Goal: Use online tool/utility: Utilize a website feature to perform a specific function

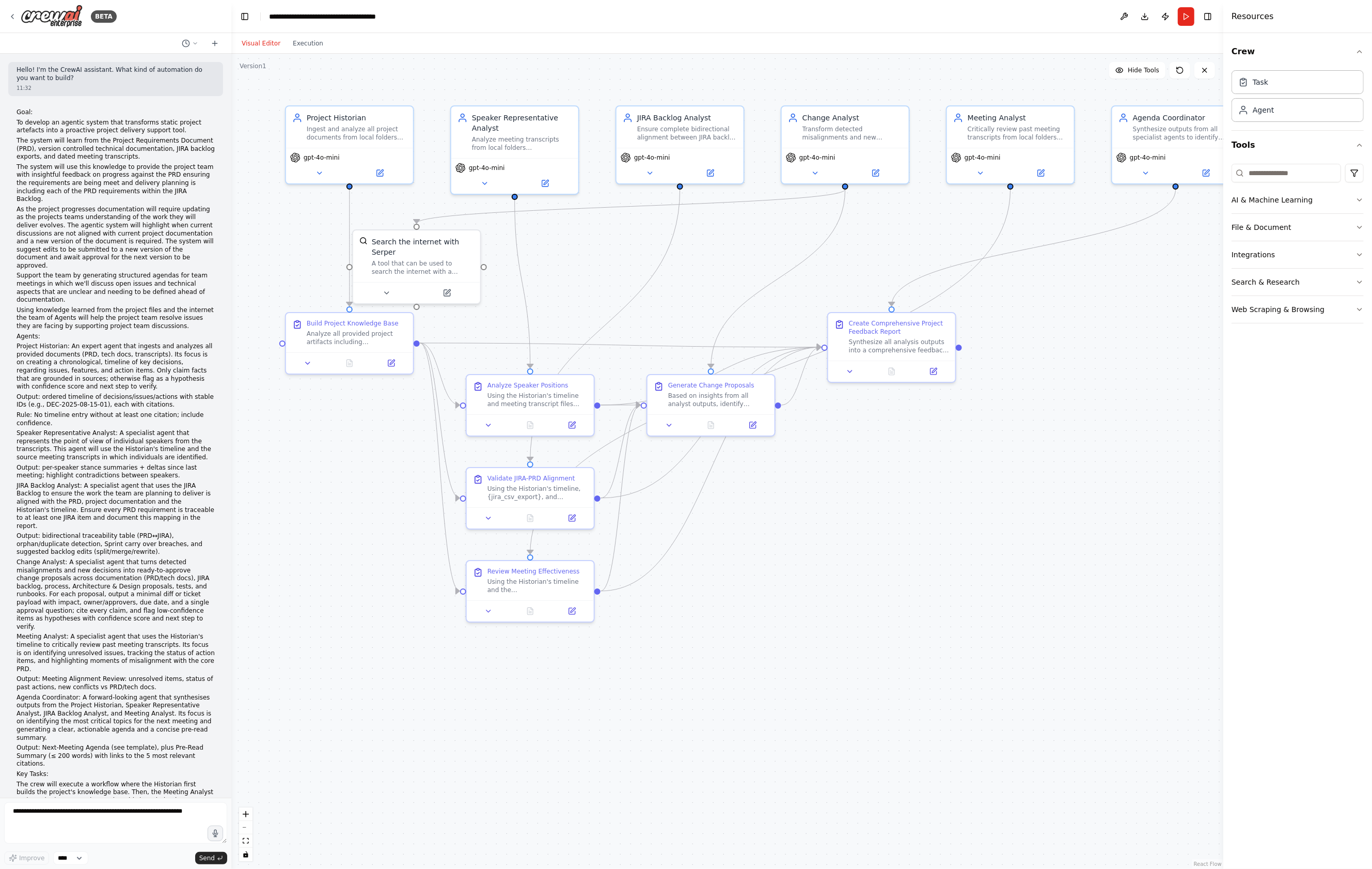
scroll to position [4317, 0]
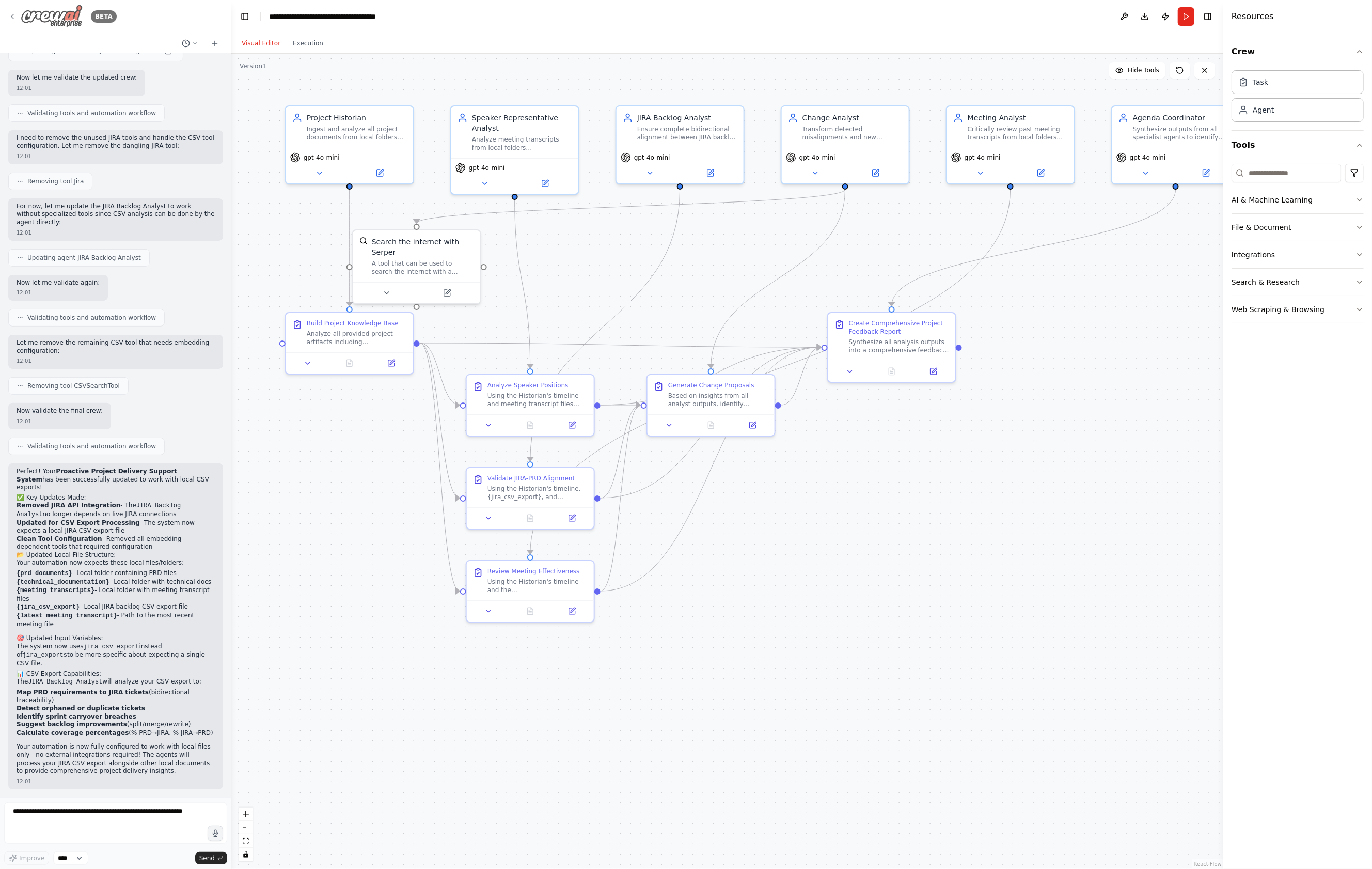
click at [13, 15] on icon at bounding box center [12, 16] width 8 height 8
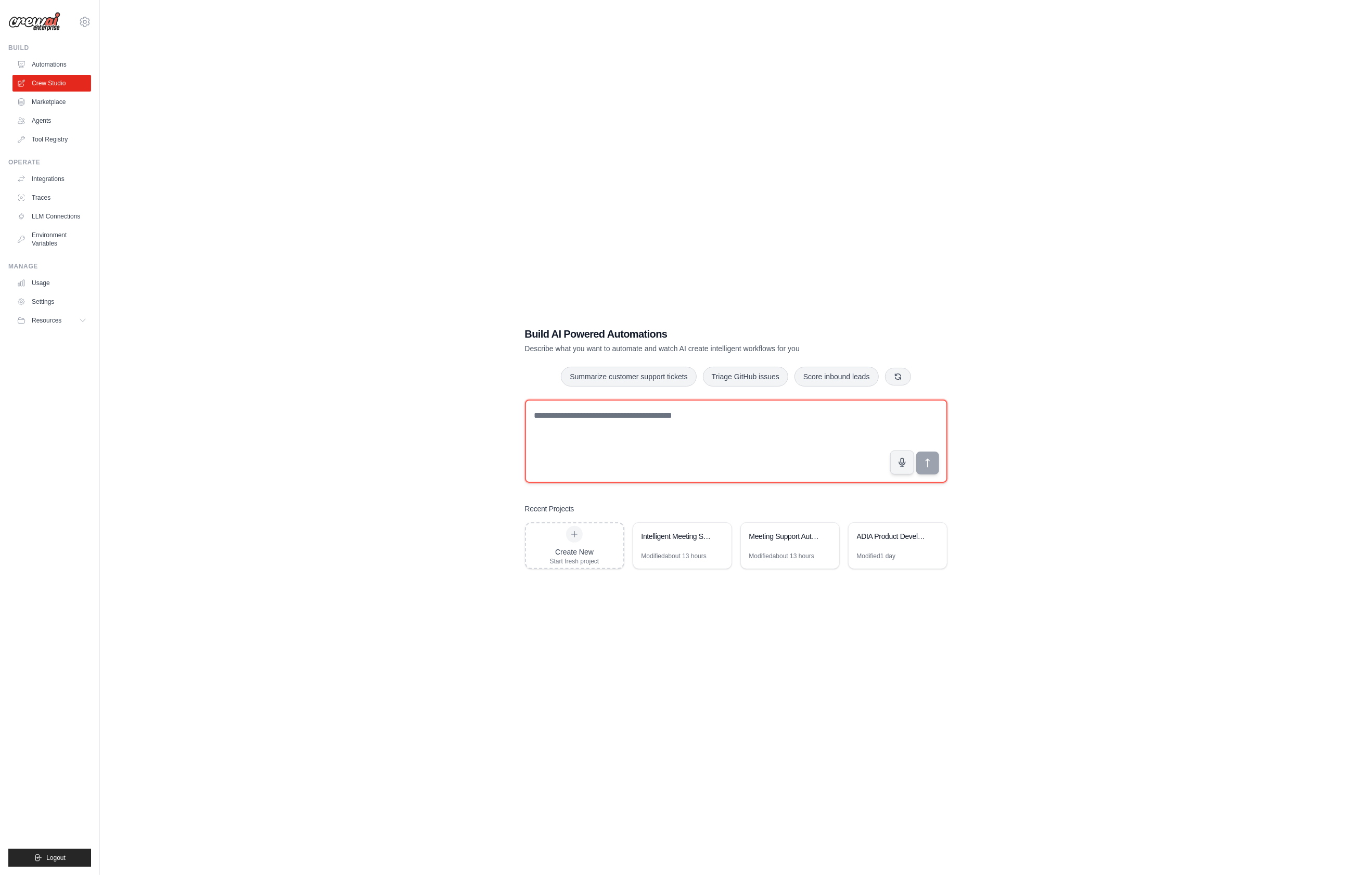
click at [577, 427] on textarea at bounding box center [735, 441] width 422 height 83
paste textarea "**********"
drag, startPoint x: 613, startPoint y: 458, endPoint x: 524, endPoint y: 405, distance: 103.6
click at [524, 405] on div "Build AI Powered Automations Describe what you want to automate and watch AI cr…" at bounding box center [736, 448] width 448 height 275
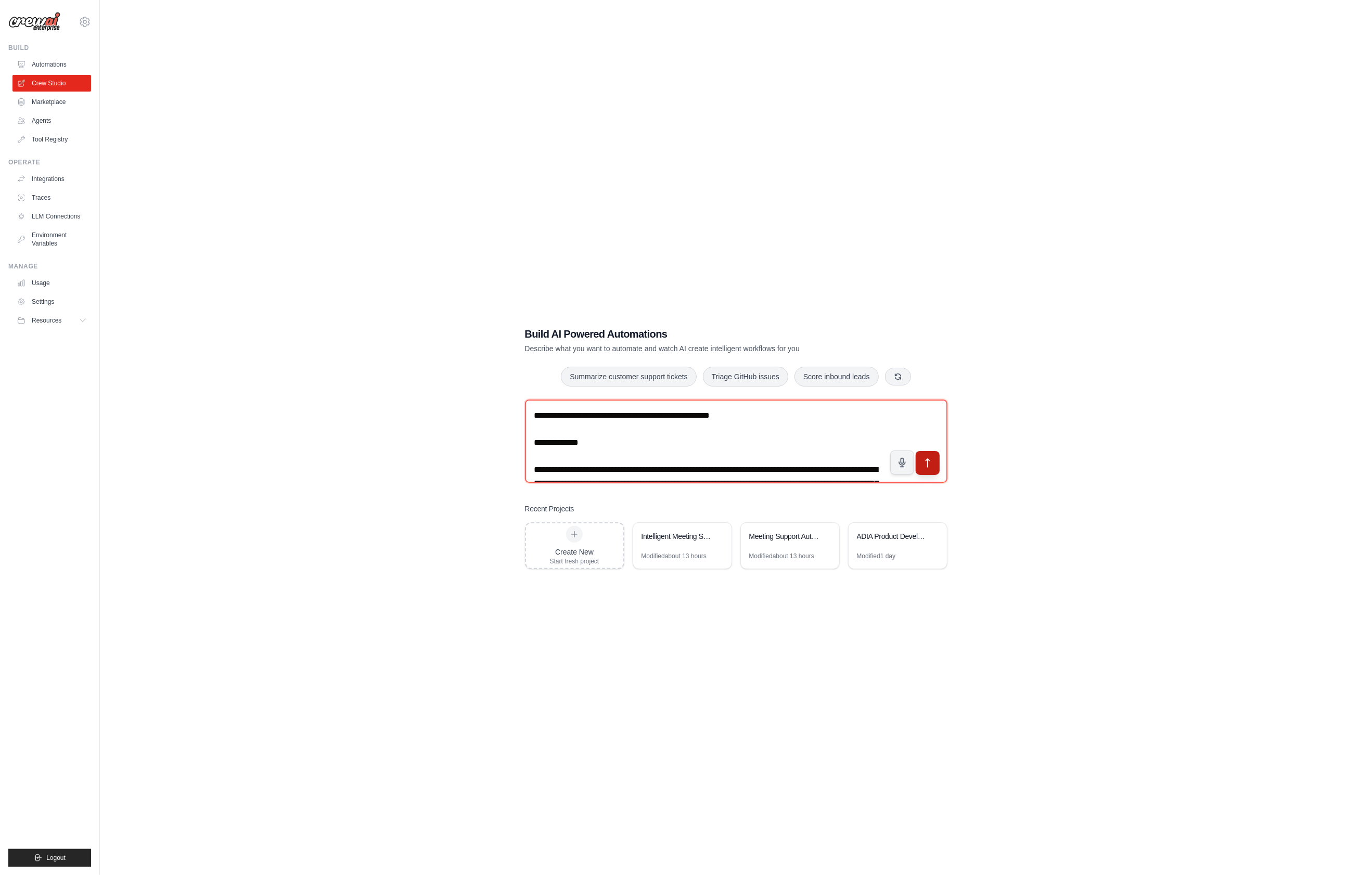
type textarea "**********"
click at [933, 462] on button "submit" at bounding box center [927, 462] width 24 height 24
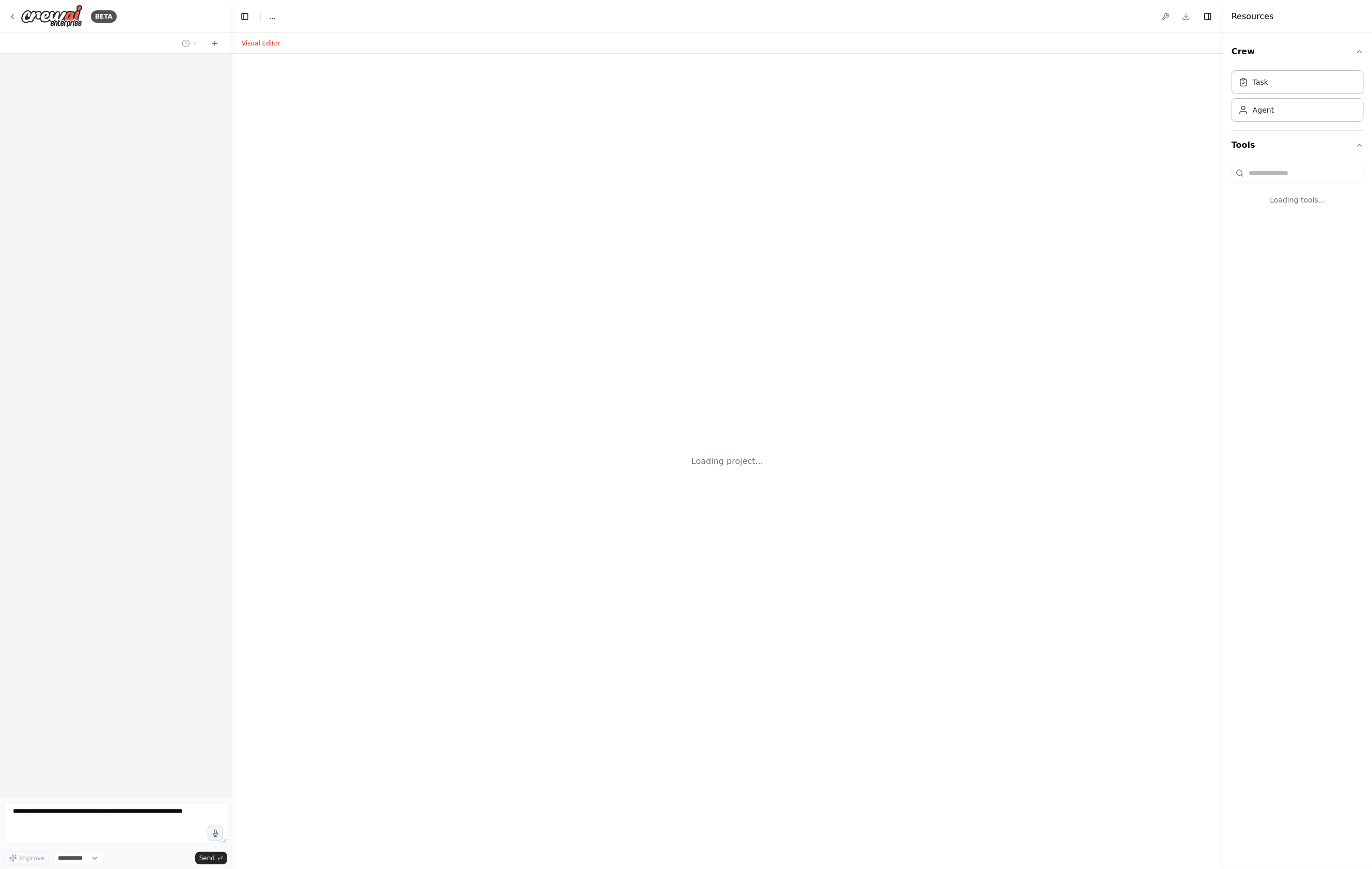
select select "****"
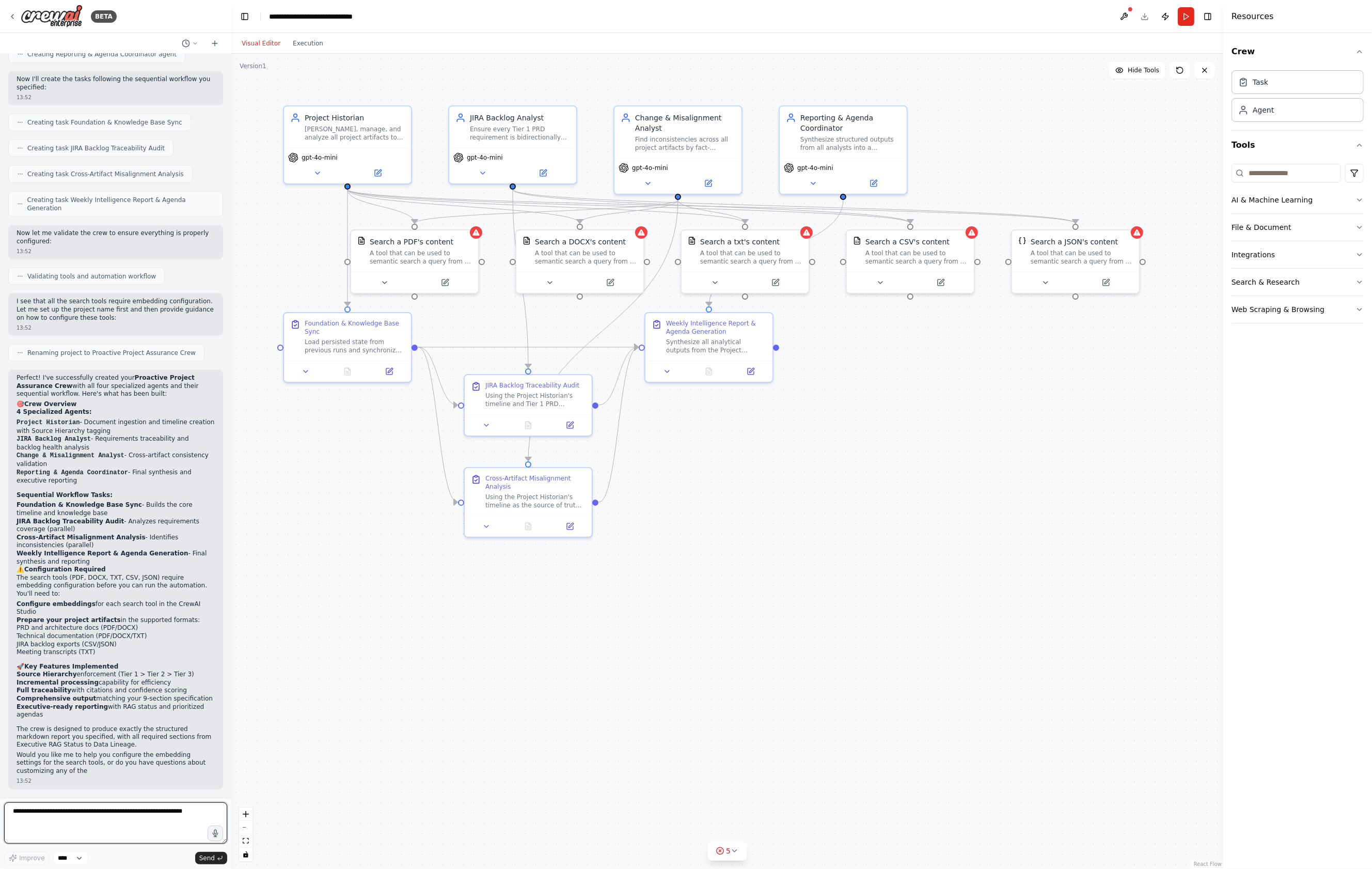
scroll to position [1375, 0]
click at [1271, 231] on button "File & Document" at bounding box center [1298, 227] width 132 height 27
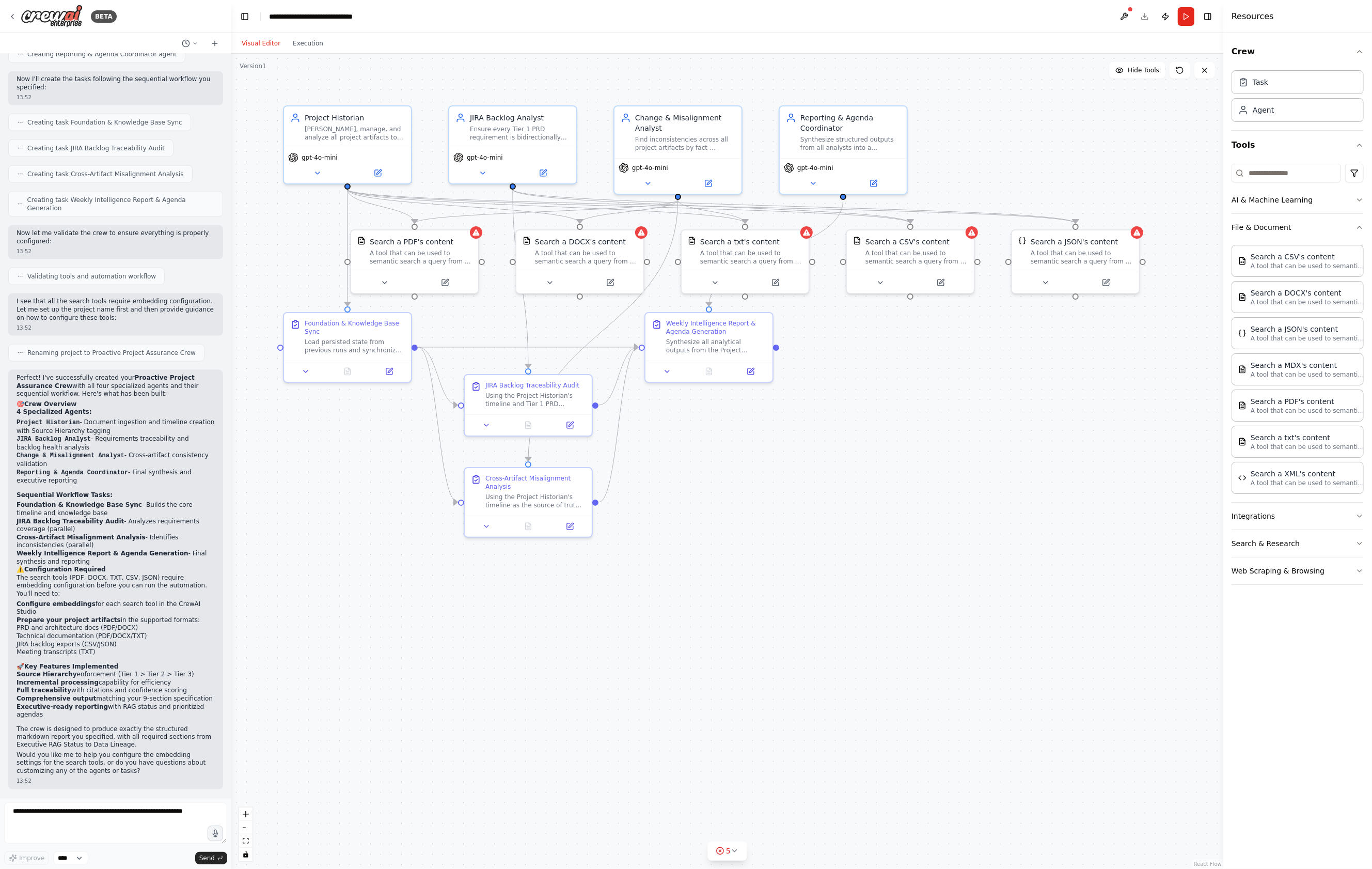
click at [1160, 141] on div ".deletable-edge-delete-btn { width: 20px; height: 20px; border: 0px solid #ffff…" at bounding box center [727, 461] width 992 height 815
click at [1149, 107] on div ".deletable-edge-delete-btn { width: 20px; height: 20px; border: 0px solid #ffff…" at bounding box center [727, 461] width 992 height 815
click at [474, 236] on div "Search a PDF's content A tool that can be used to semantic search a query from …" at bounding box center [415, 249] width 127 height 41
click at [104, 829] on textarea at bounding box center [115, 823] width 223 height 41
type textarea "**********"
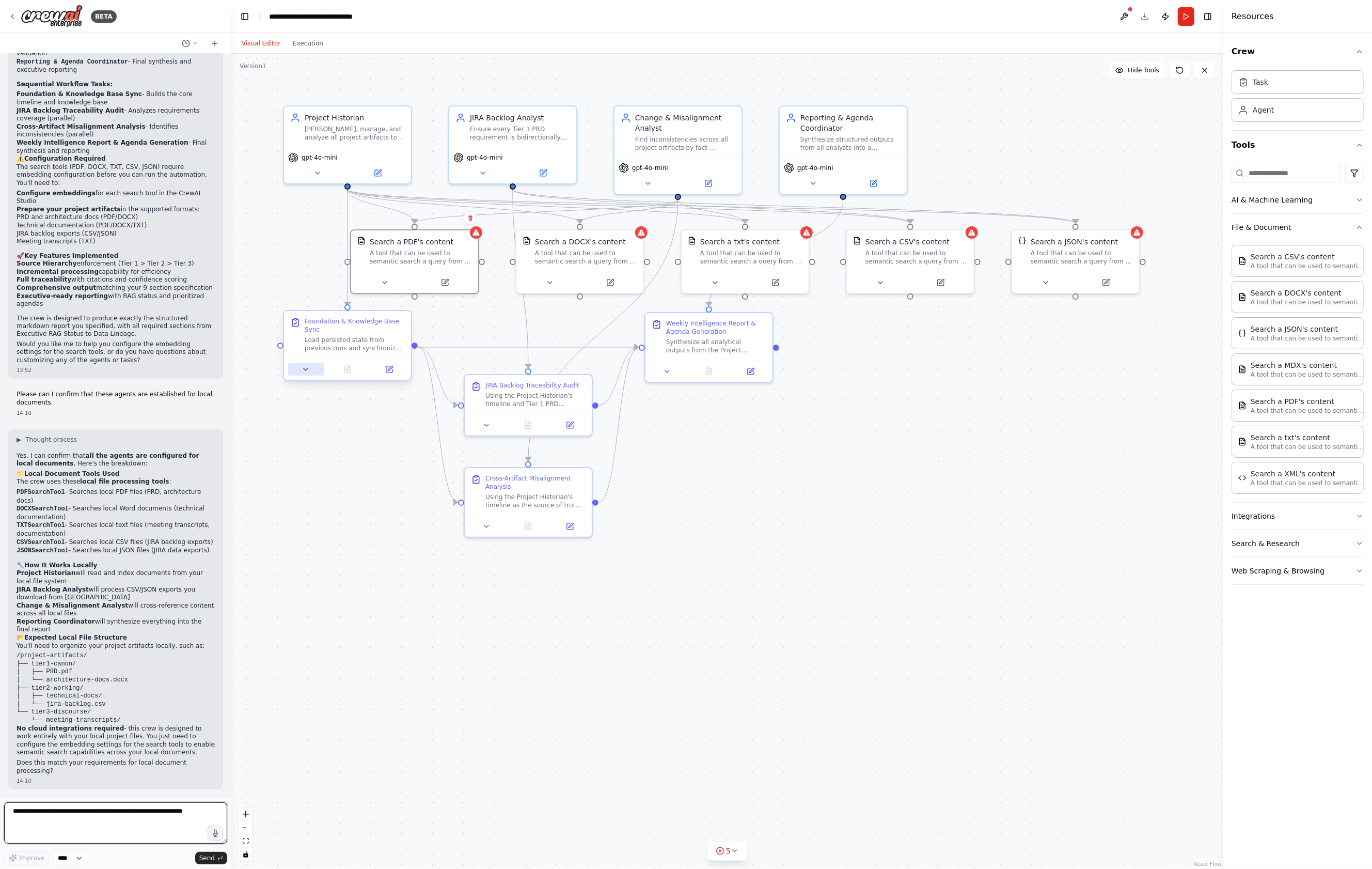
scroll to position [1802, 0]
click at [480, 235] on div at bounding box center [476, 230] width 12 height 12
click at [994, 150] on div ".deletable-edge-delete-btn { width: 20px; height: 20px; border: 0px solid #ffff…" at bounding box center [727, 461] width 992 height 815
click at [1126, 17] on button at bounding box center [1124, 16] width 17 height 19
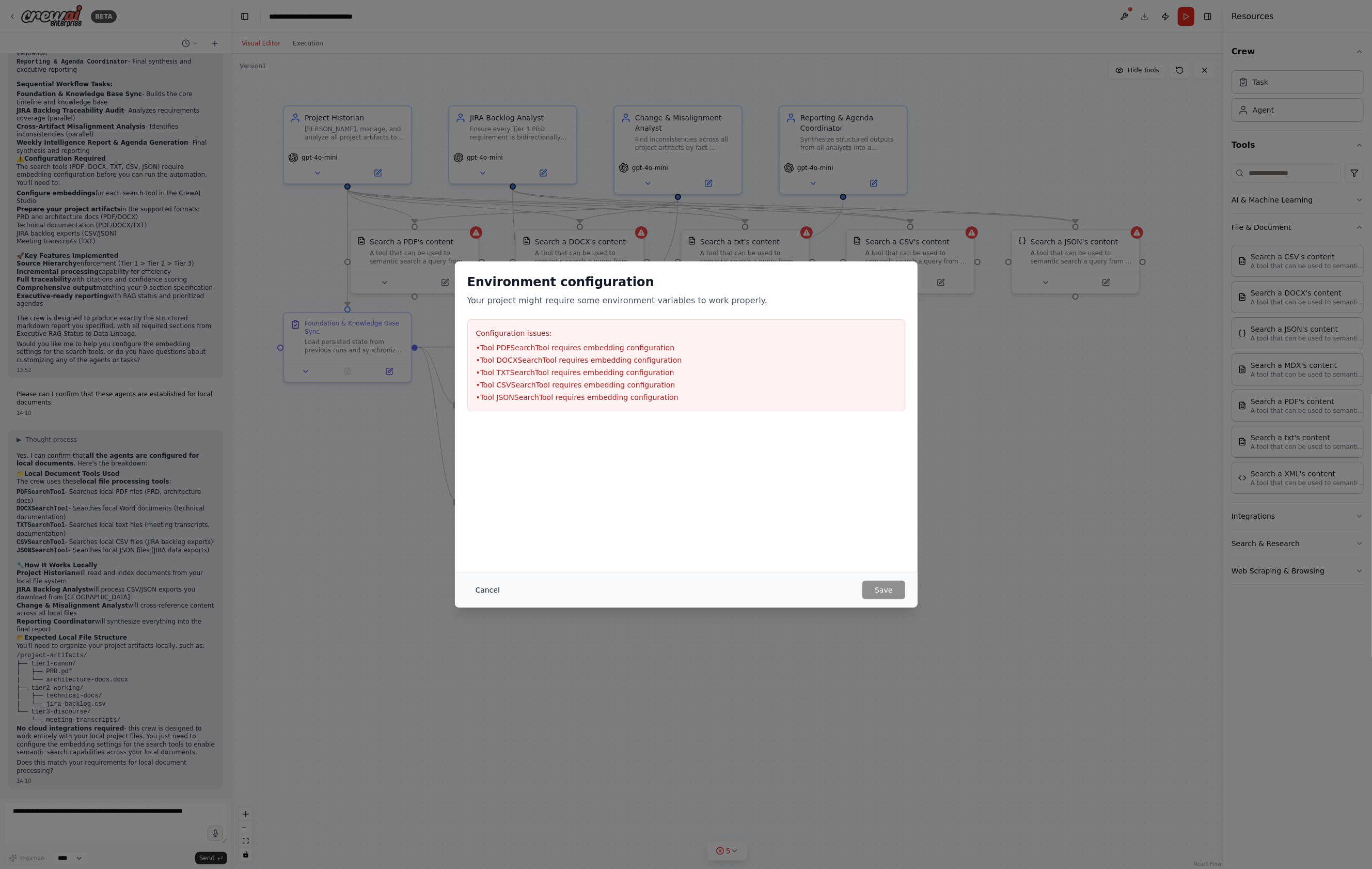
click at [495, 590] on button "Cancel" at bounding box center [488, 590] width 41 height 19
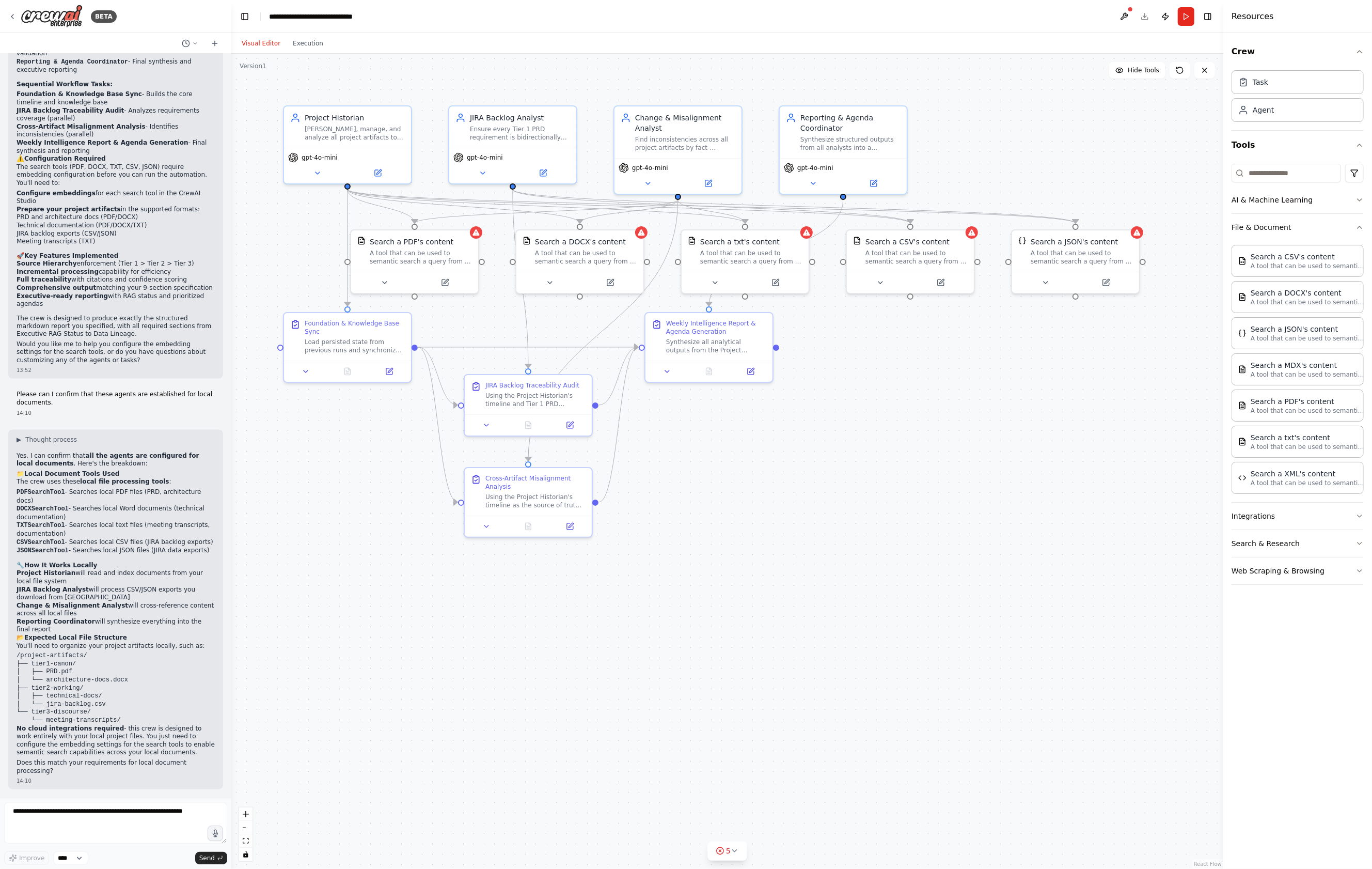
click at [482, 239] on div ".deletable-edge-delete-btn { width: 20px; height: 20px; border: 0px solid #ffff…" at bounding box center [727, 461] width 992 height 815
click at [478, 234] on icon at bounding box center [476, 230] width 8 height 8
click at [473, 263] on div "Search a PDF's content A tool that can be used to semantic search a query from …" at bounding box center [415, 249] width 127 height 41
click at [483, 323] on div ".deletable-edge-delete-btn { width: 20px; height: 20px; border: 0px solid #ffff…" at bounding box center [727, 461] width 992 height 815
click at [444, 281] on icon at bounding box center [446, 279] width 4 height 4
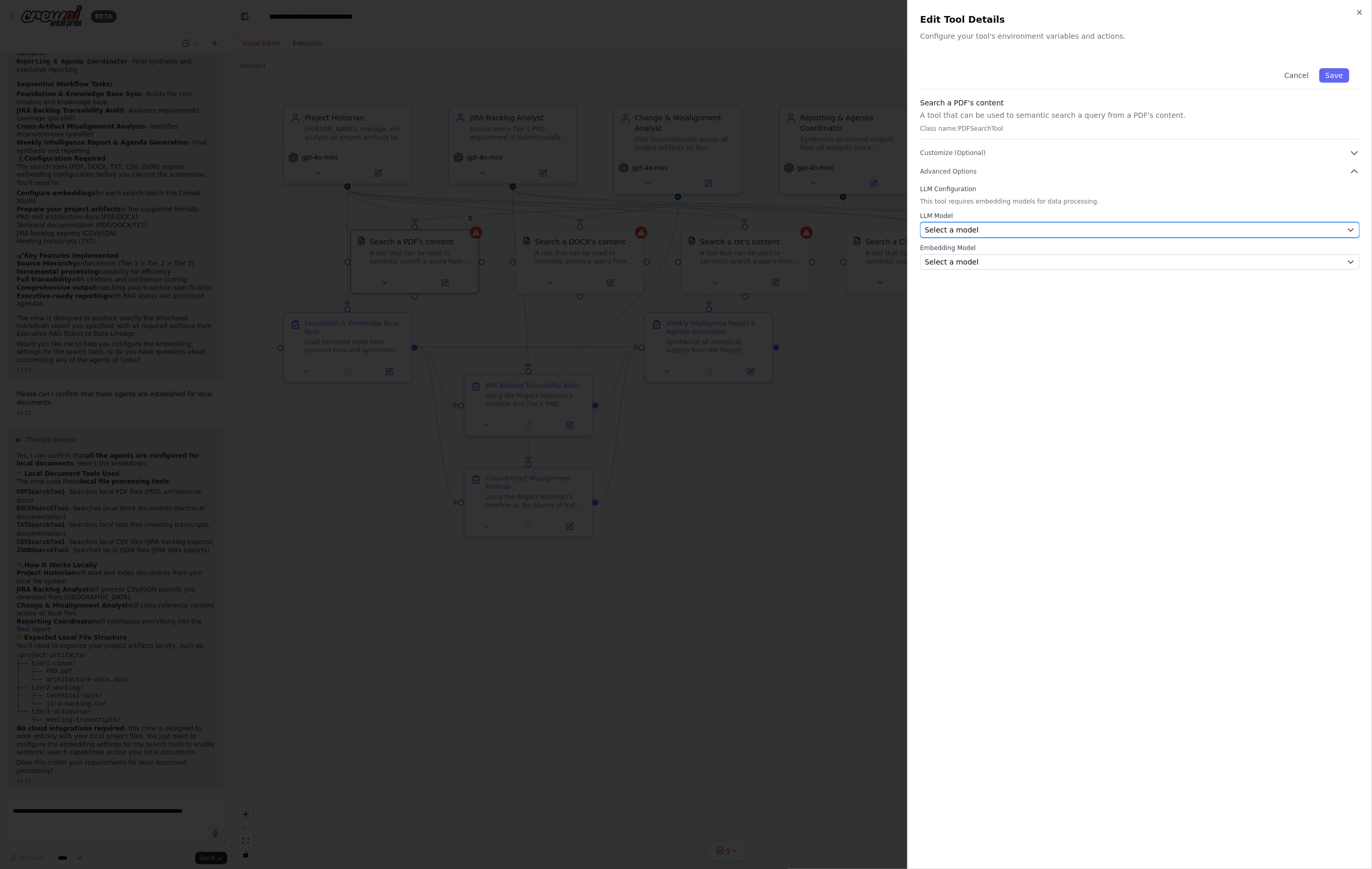
click at [993, 230] on div "Select a model" at bounding box center [1133, 230] width 418 height 10
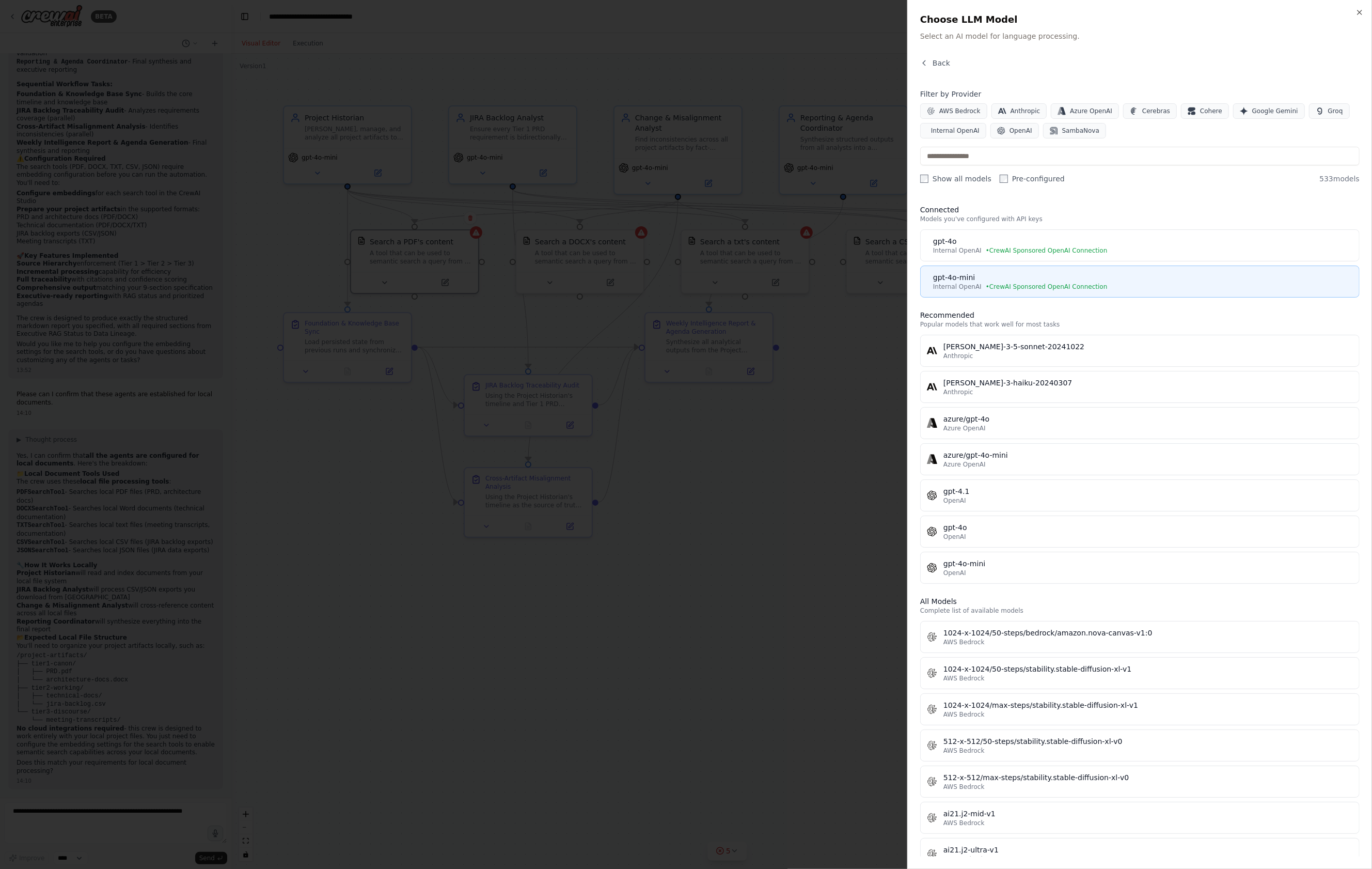
click at [987, 278] on div "gpt-4o-mini" at bounding box center [1143, 277] width 420 height 10
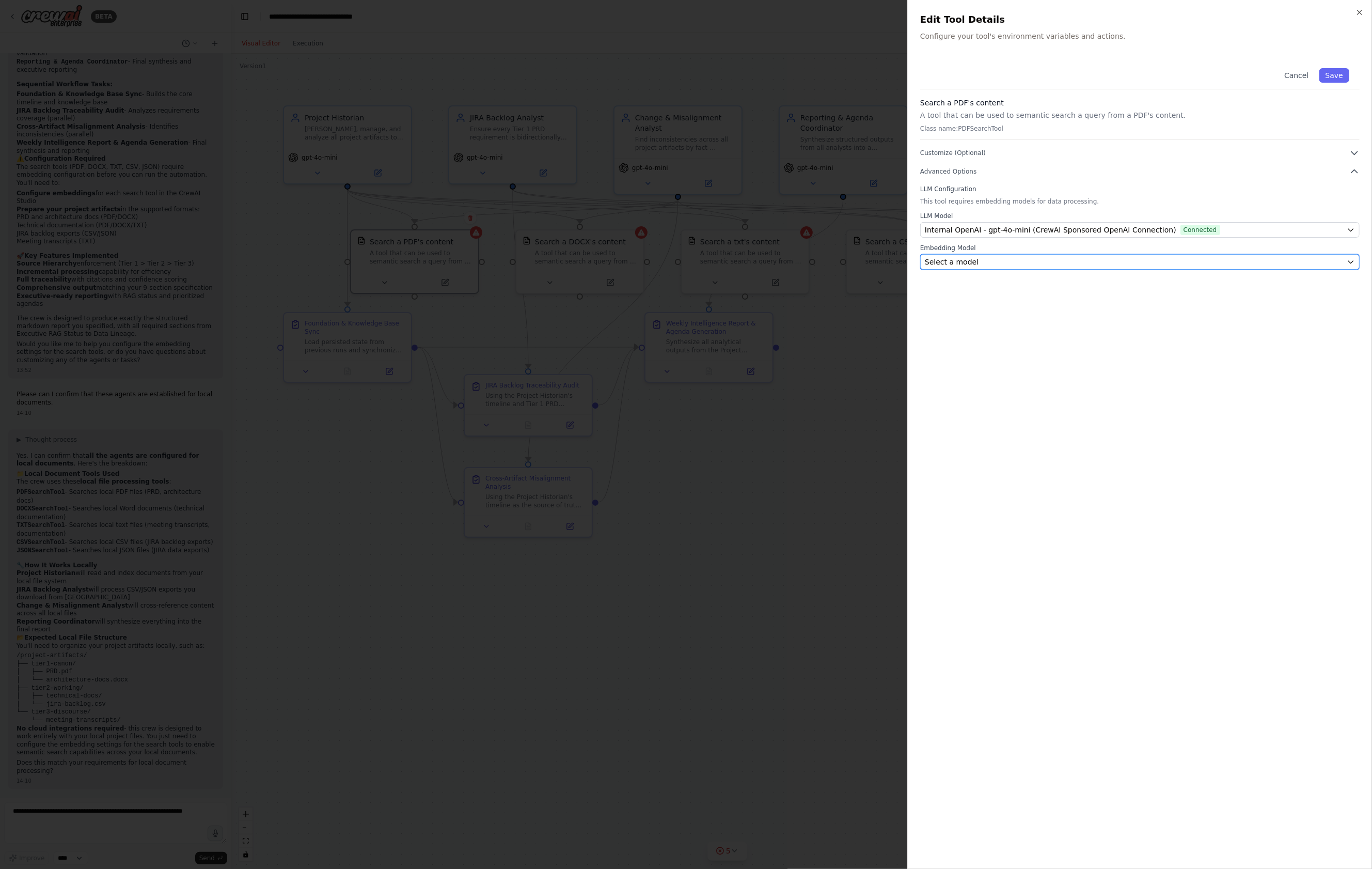
click at [982, 265] on div "Select a model" at bounding box center [1133, 262] width 418 height 10
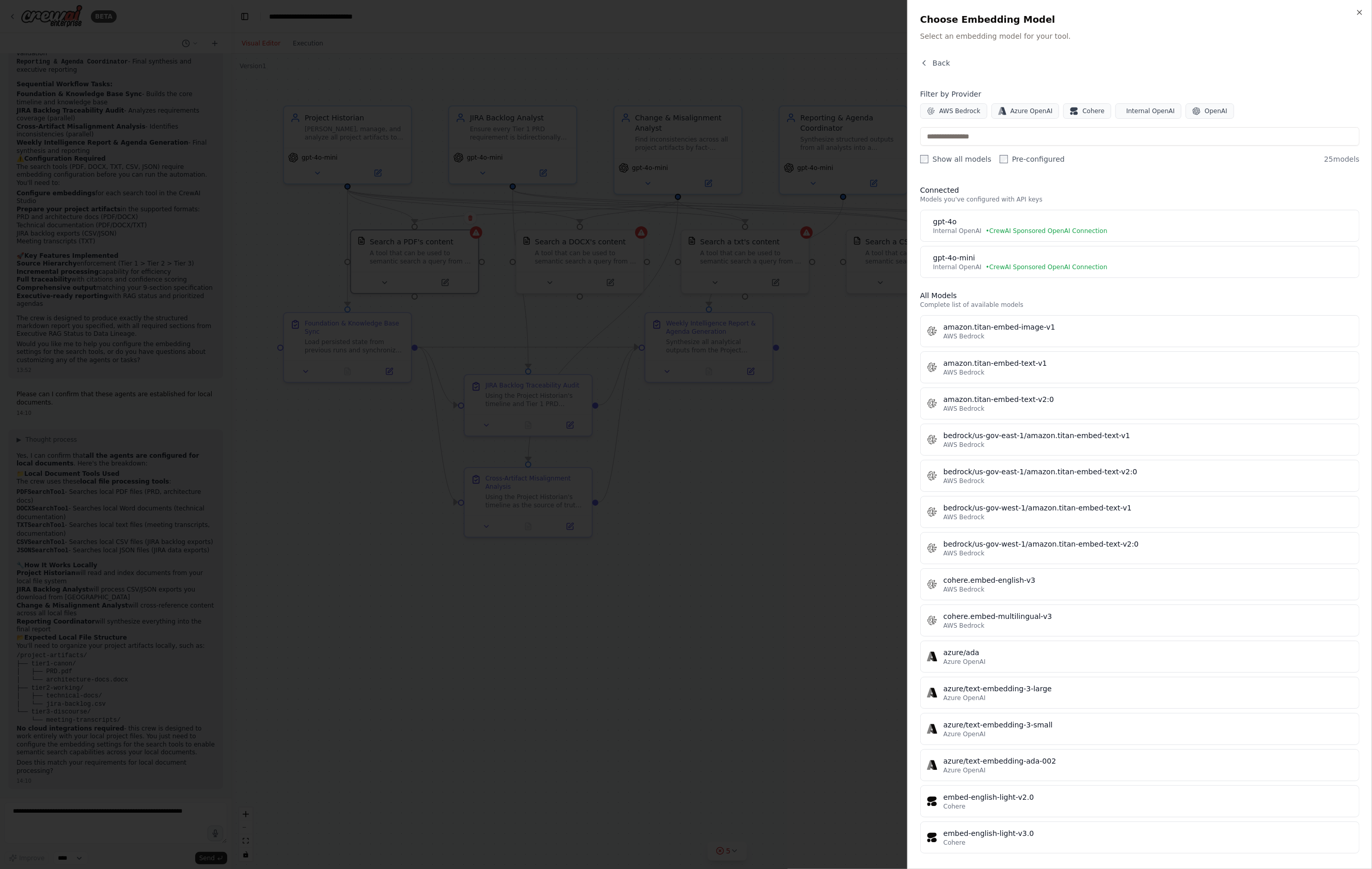
click at [982, 265] on div "Internal OpenAI • CrewAI Sponsored OpenAI Connection" at bounding box center [1143, 267] width 420 height 8
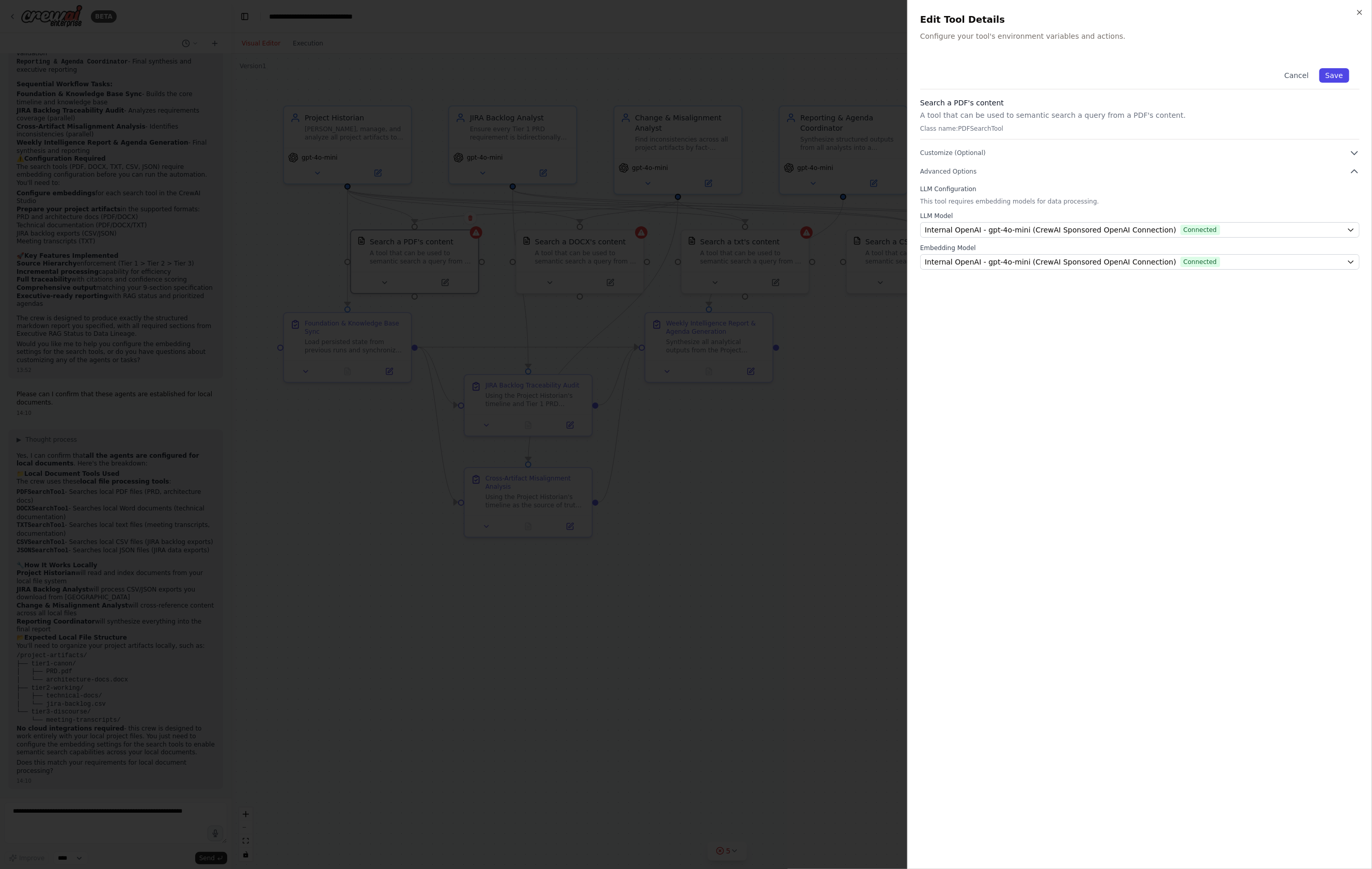
click at [1341, 75] on button "Save" at bounding box center [1334, 75] width 30 height 15
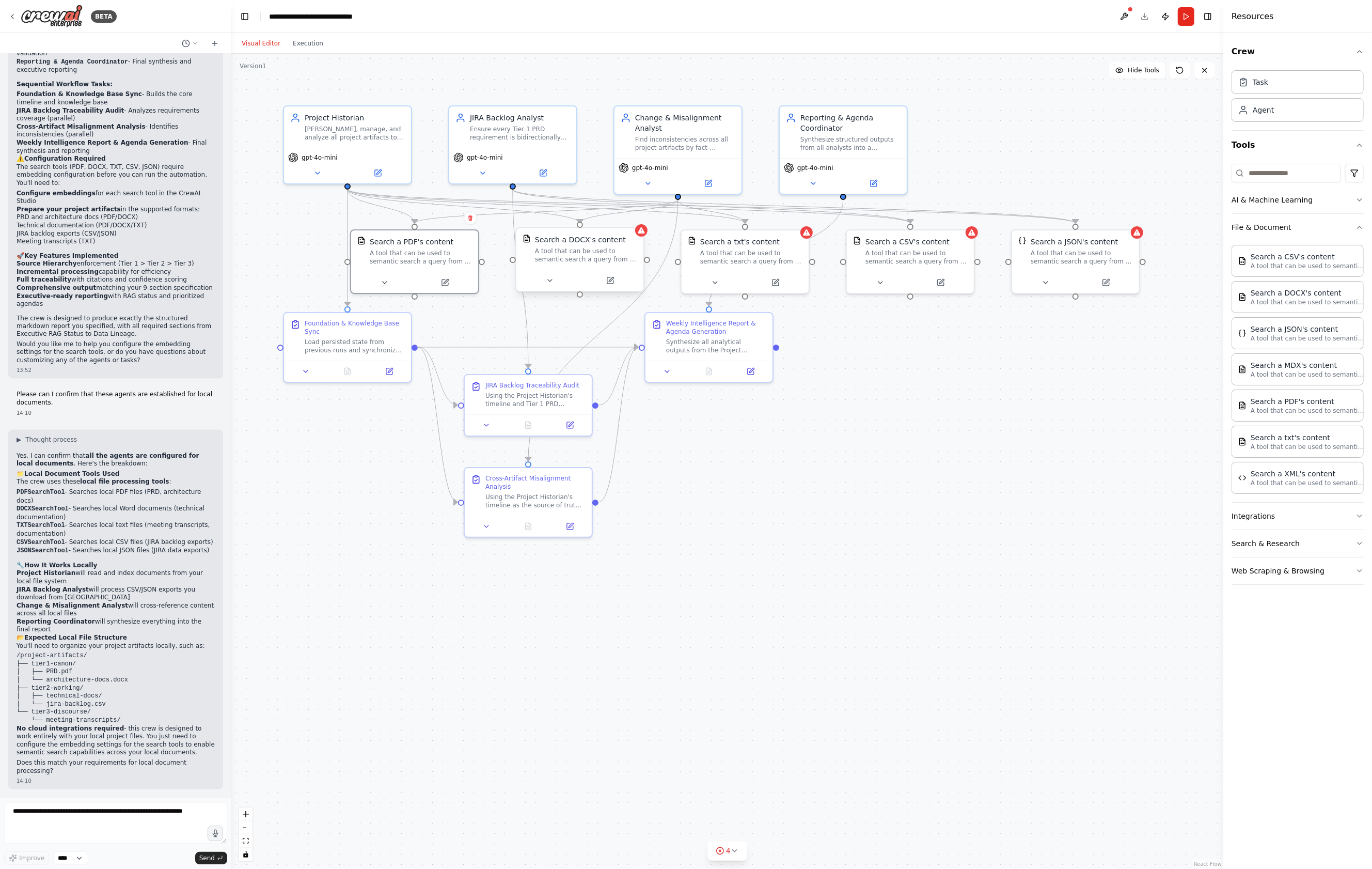
click at [608, 290] on div at bounding box center [580, 280] width 127 height 21
click at [609, 281] on icon at bounding box center [611, 279] width 4 height 4
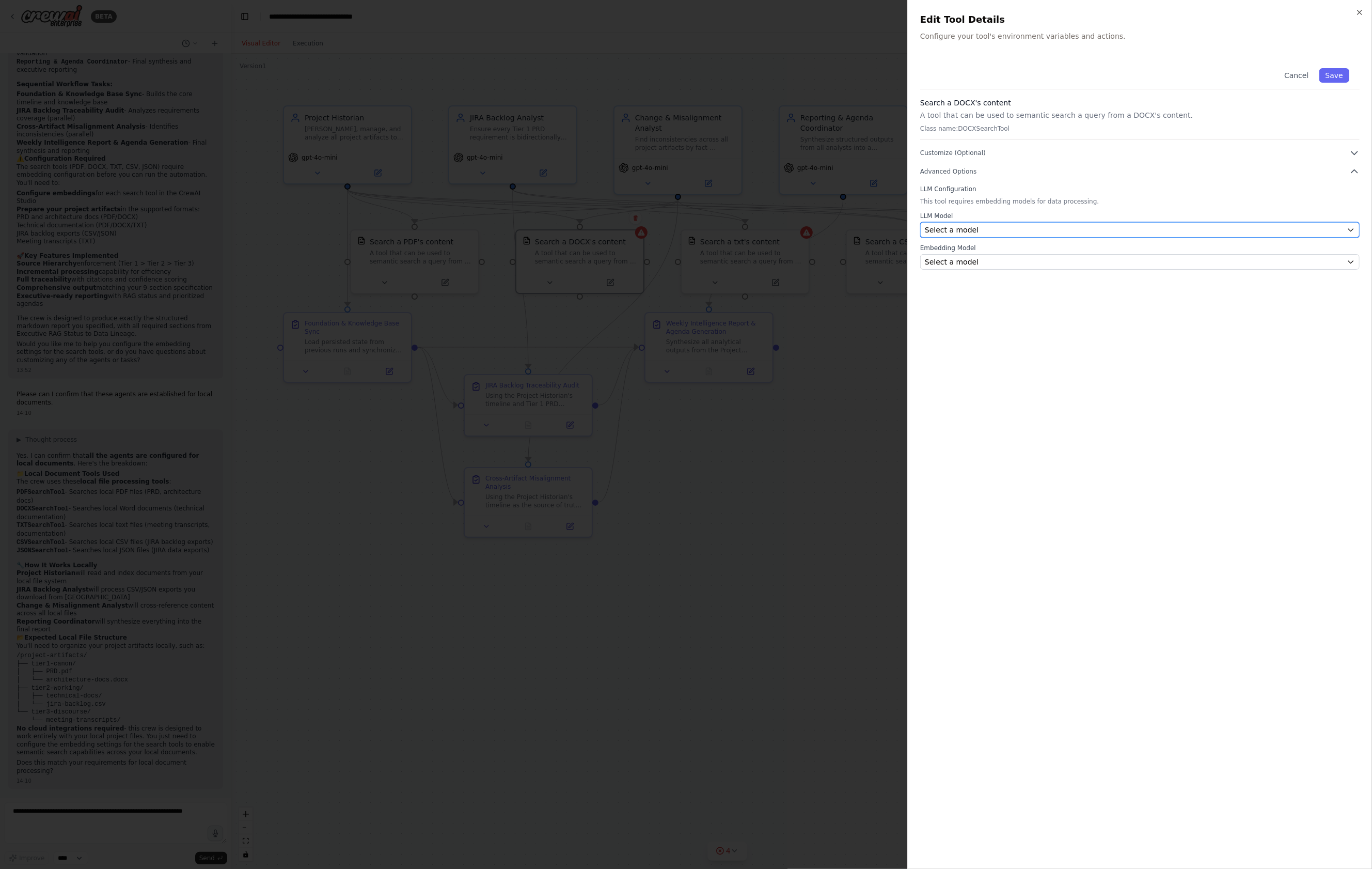
click at [956, 234] on span "Select a model" at bounding box center [951, 230] width 54 height 10
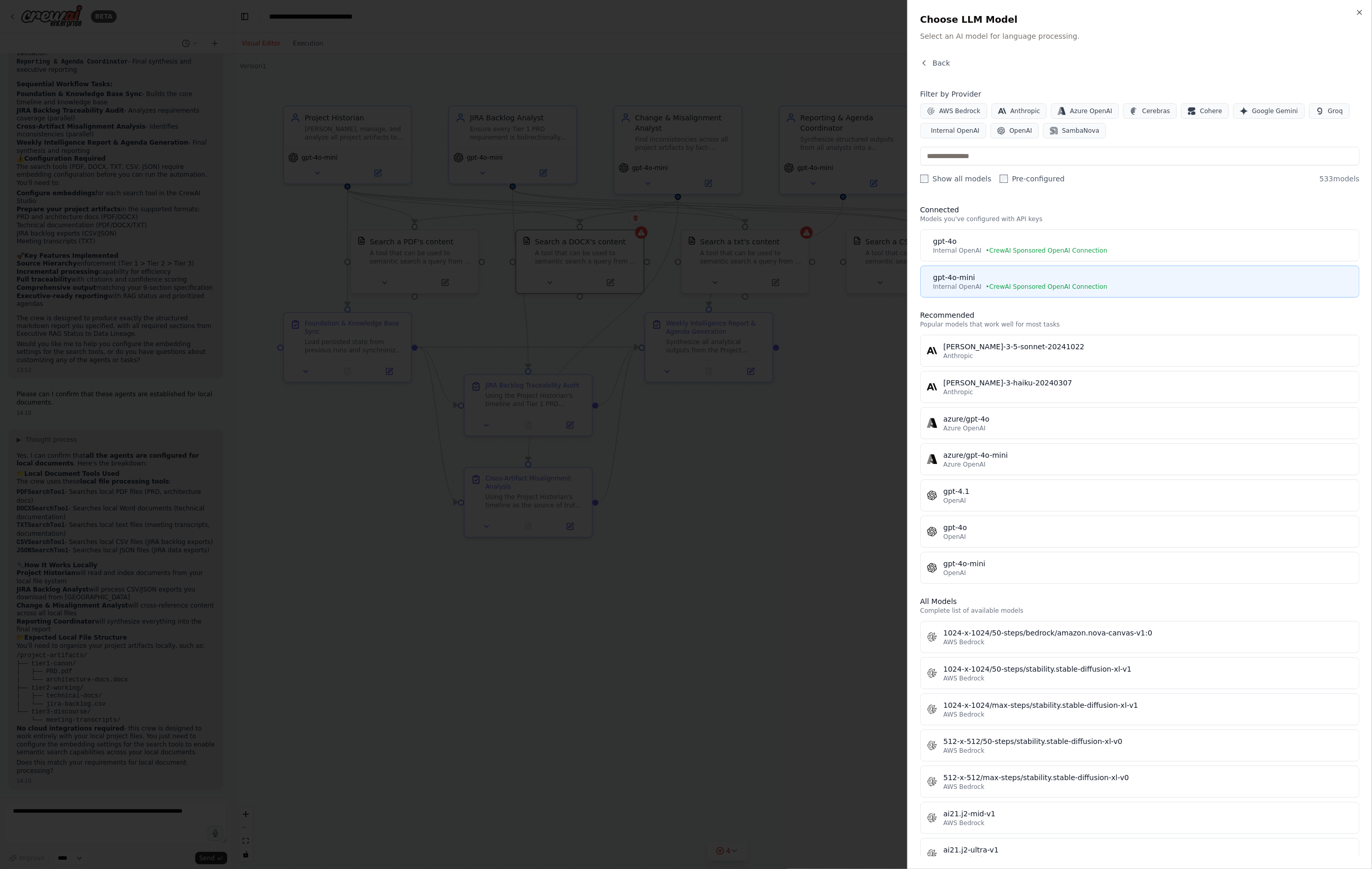
click at [966, 275] on div "gpt-4o-mini" at bounding box center [1143, 277] width 420 height 10
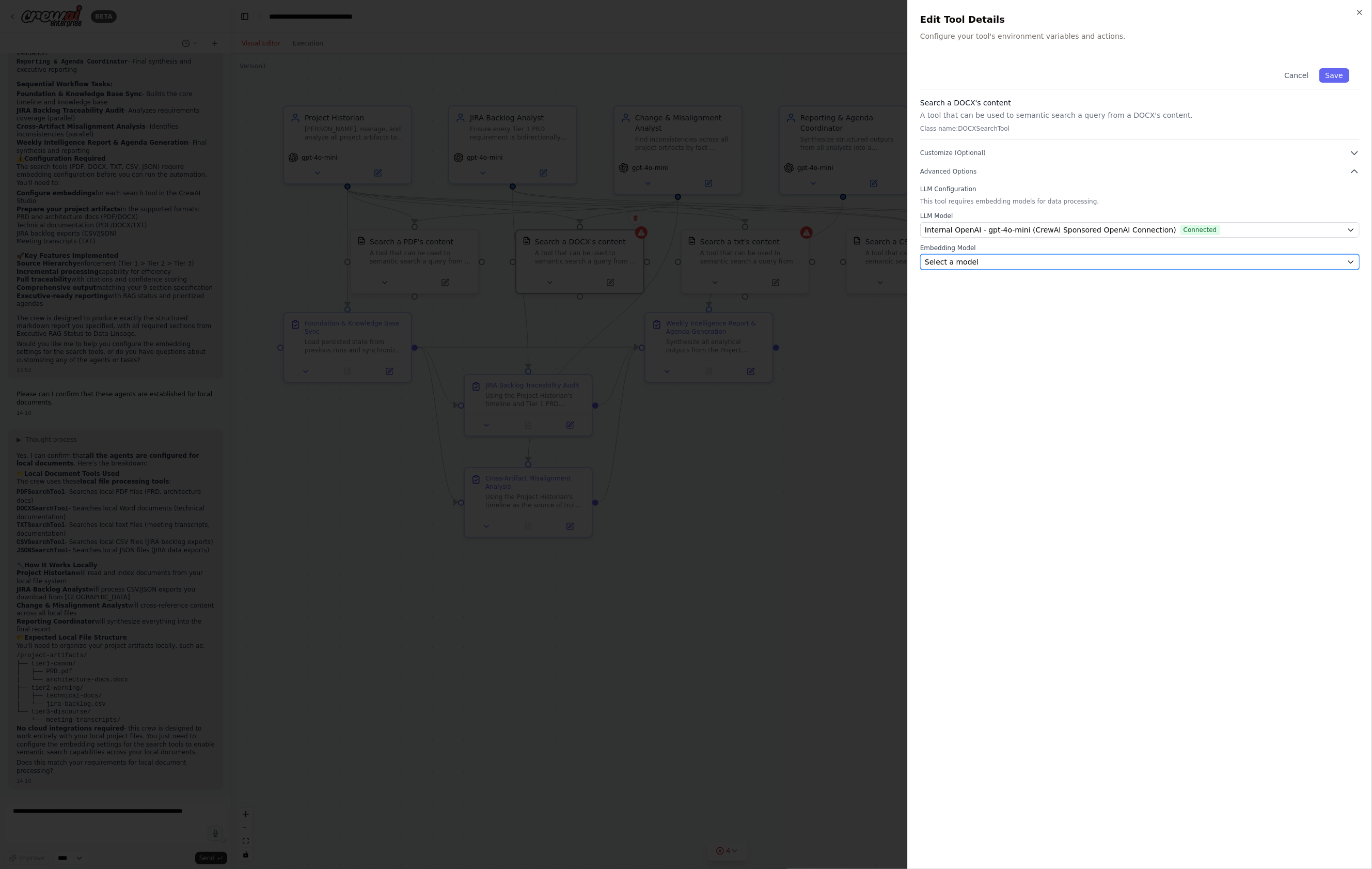
click at [961, 263] on span "Select a model" at bounding box center [951, 262] width 54 height 10
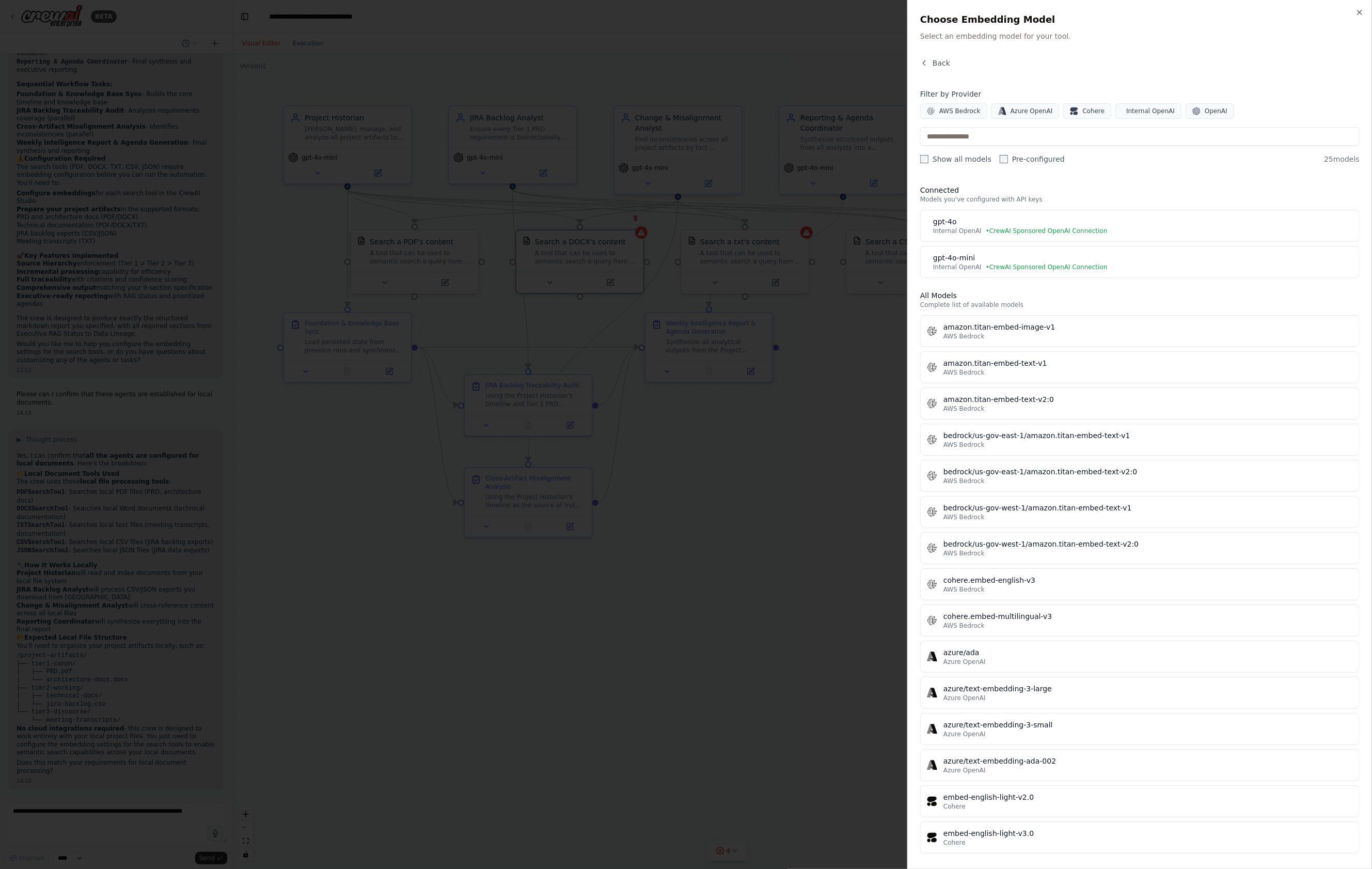
click at [961, 263] on div "gpt-4o-mini" at bounding box center [1143, 258] width 420 height 10
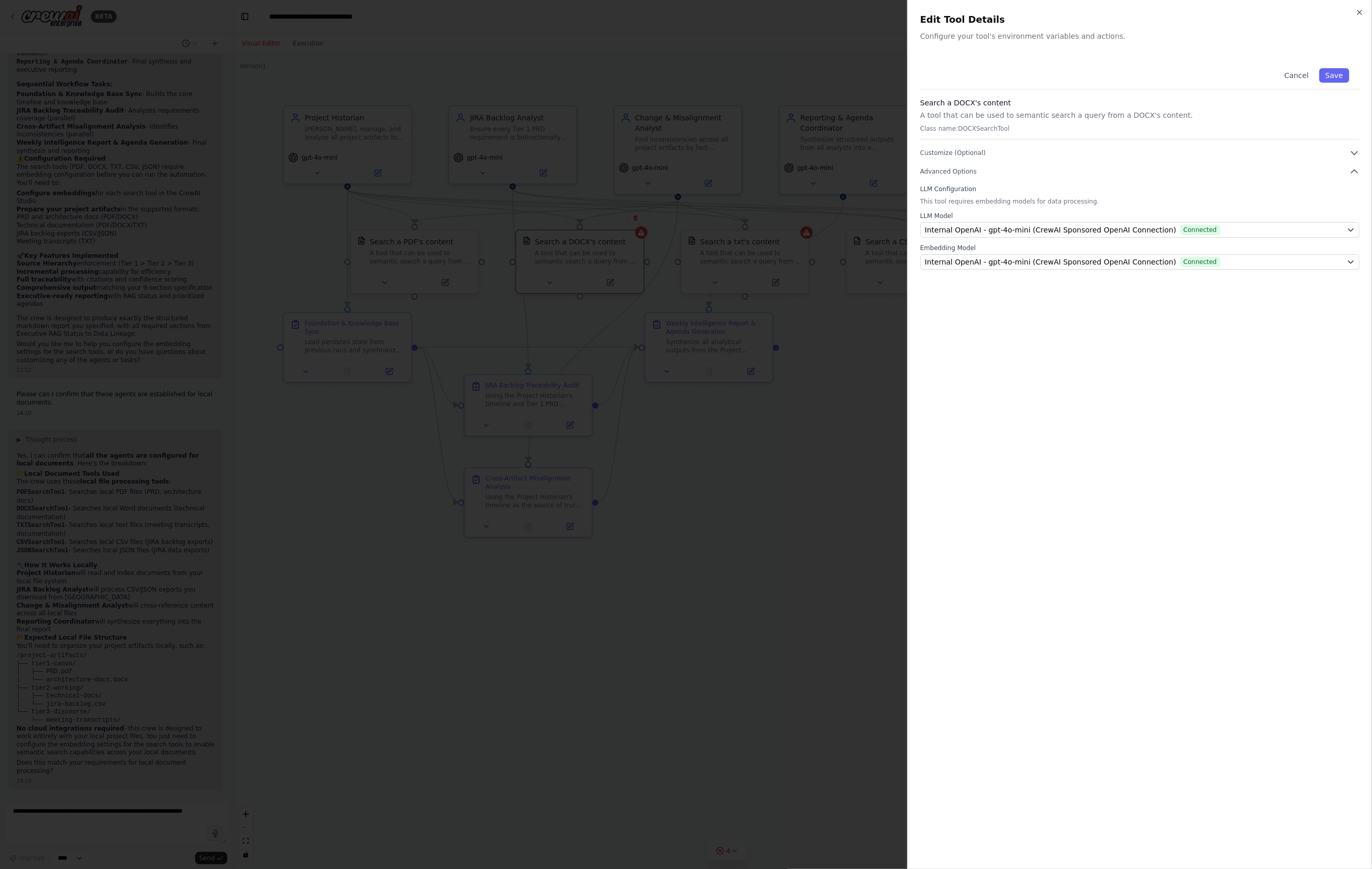
click at [816, 352] on div at bounding box center [686, 434] width 1372 height 869
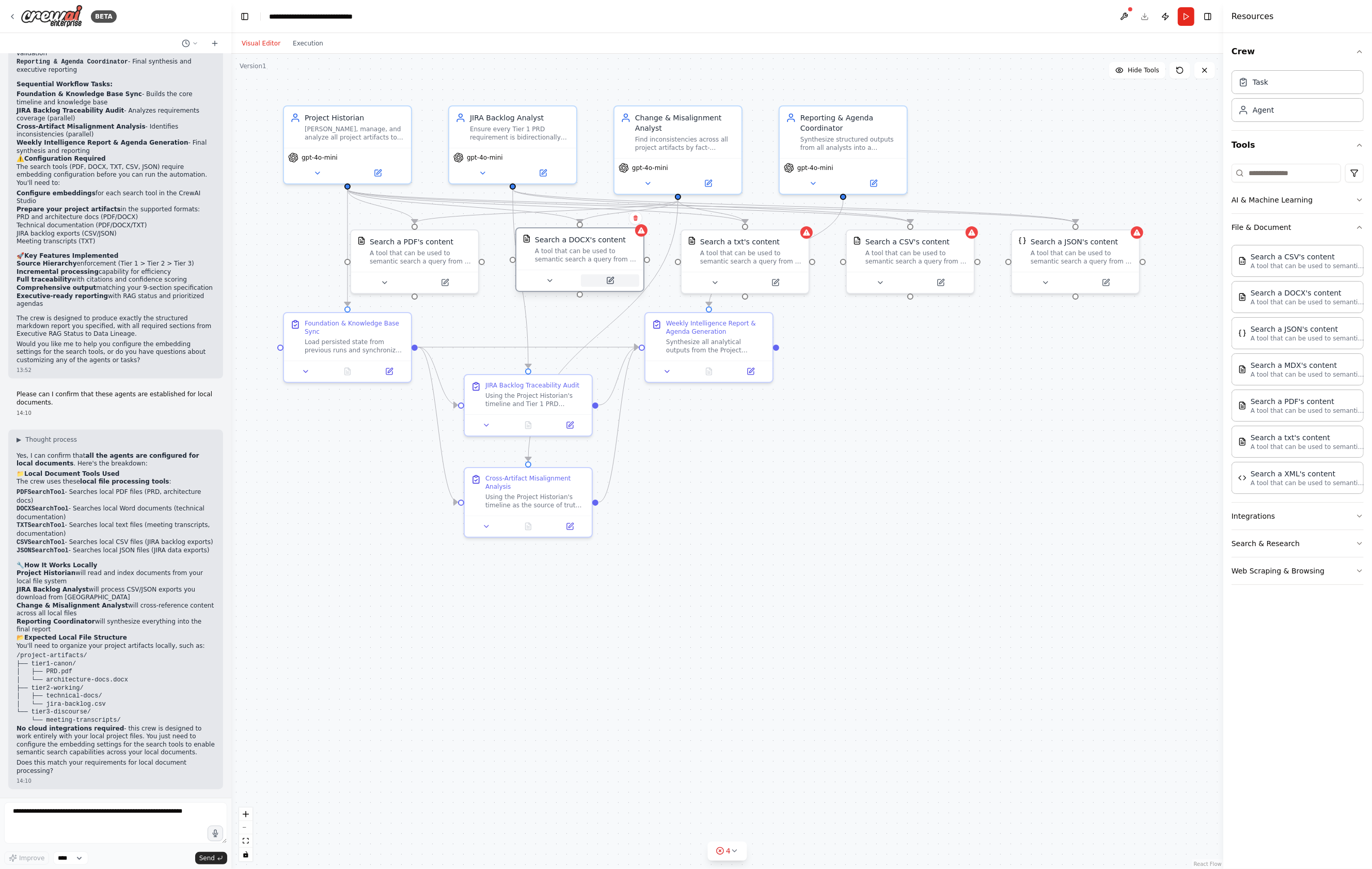
click at [610, 281] on icon at bounding box center [611, 279] width 4 height 4
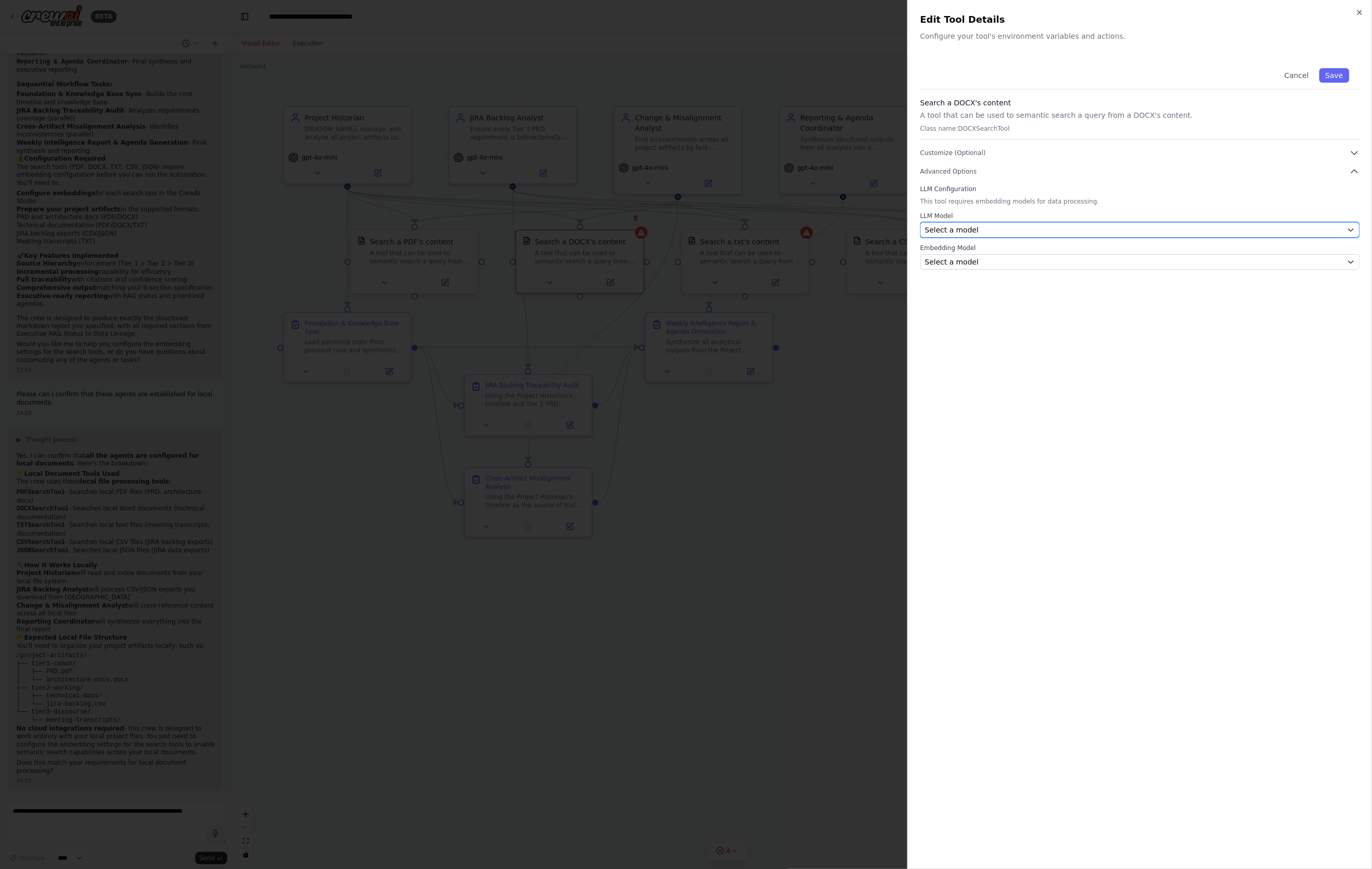
click at [1333, 231] on div "Select a model" at bounding box center [1133, 230] width 418 height 10
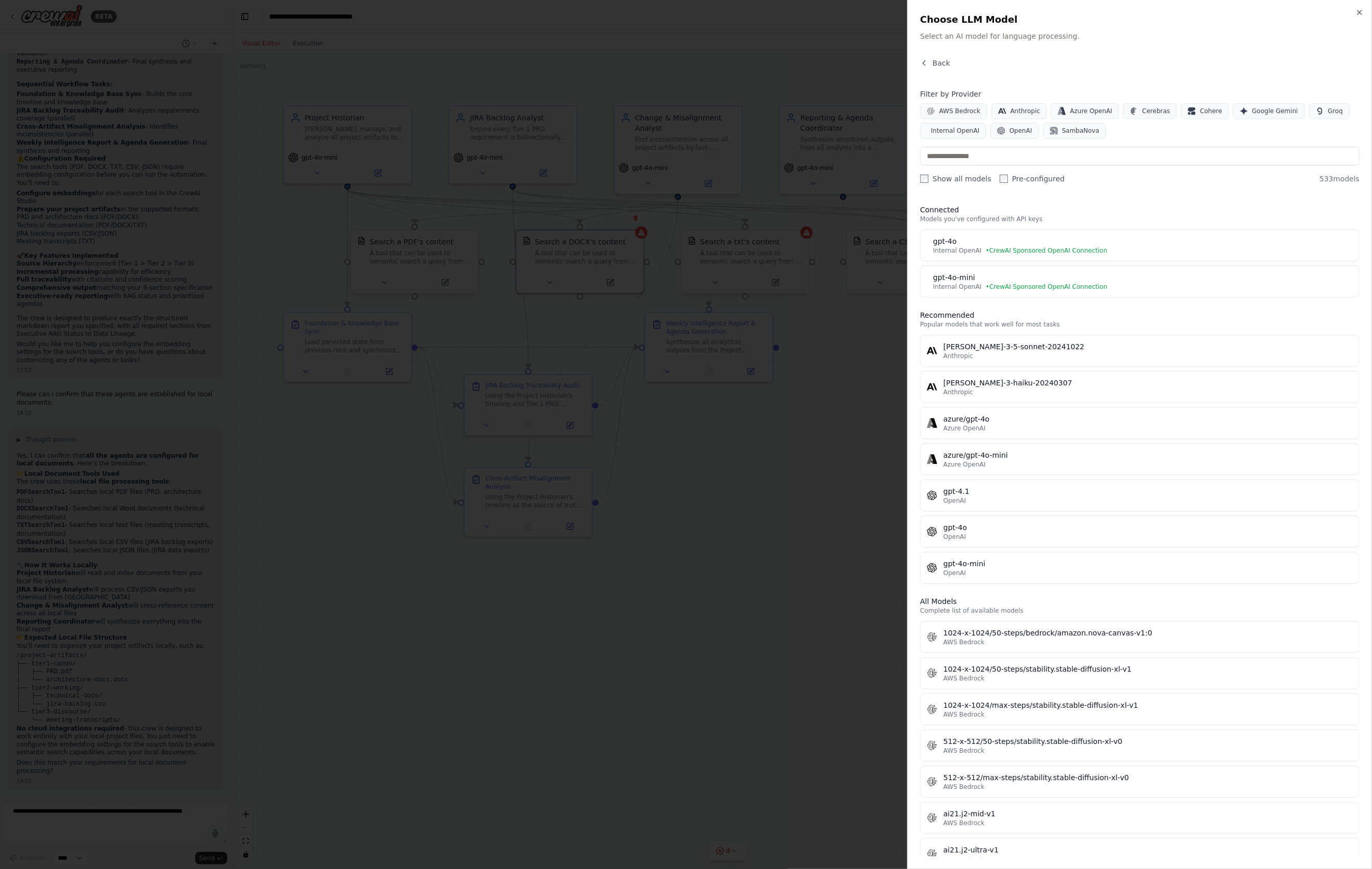
click at [1127, 292] on button "gpt-4o-mini Internal OpenAI • CrewAI Sponsored OpenAI Connection" at bounding box center [1140, 281] width 439 height 32
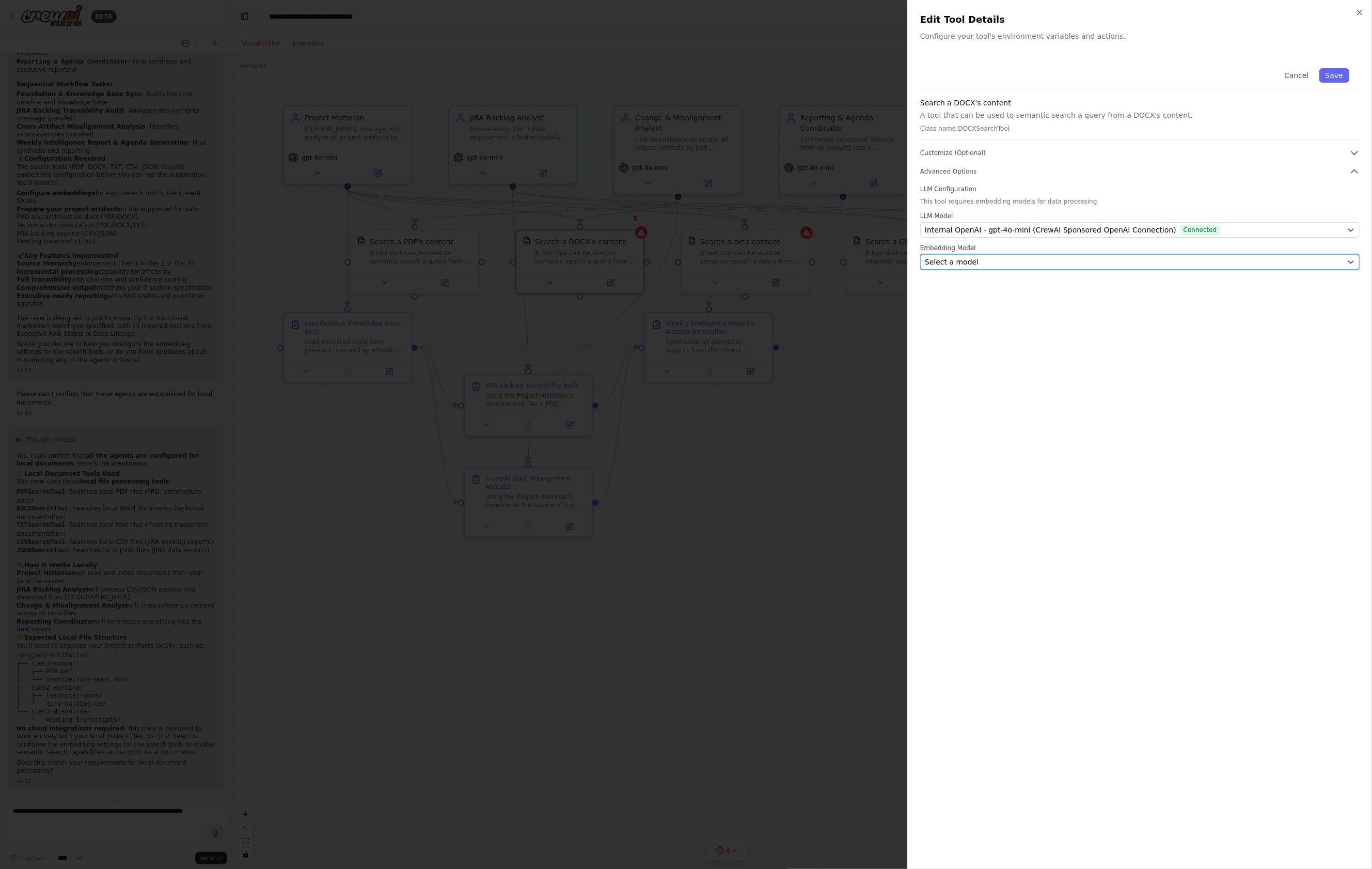
click at [1215, 256] on button "Select a model" at bounding box center [1140, 262] width 439 height 15
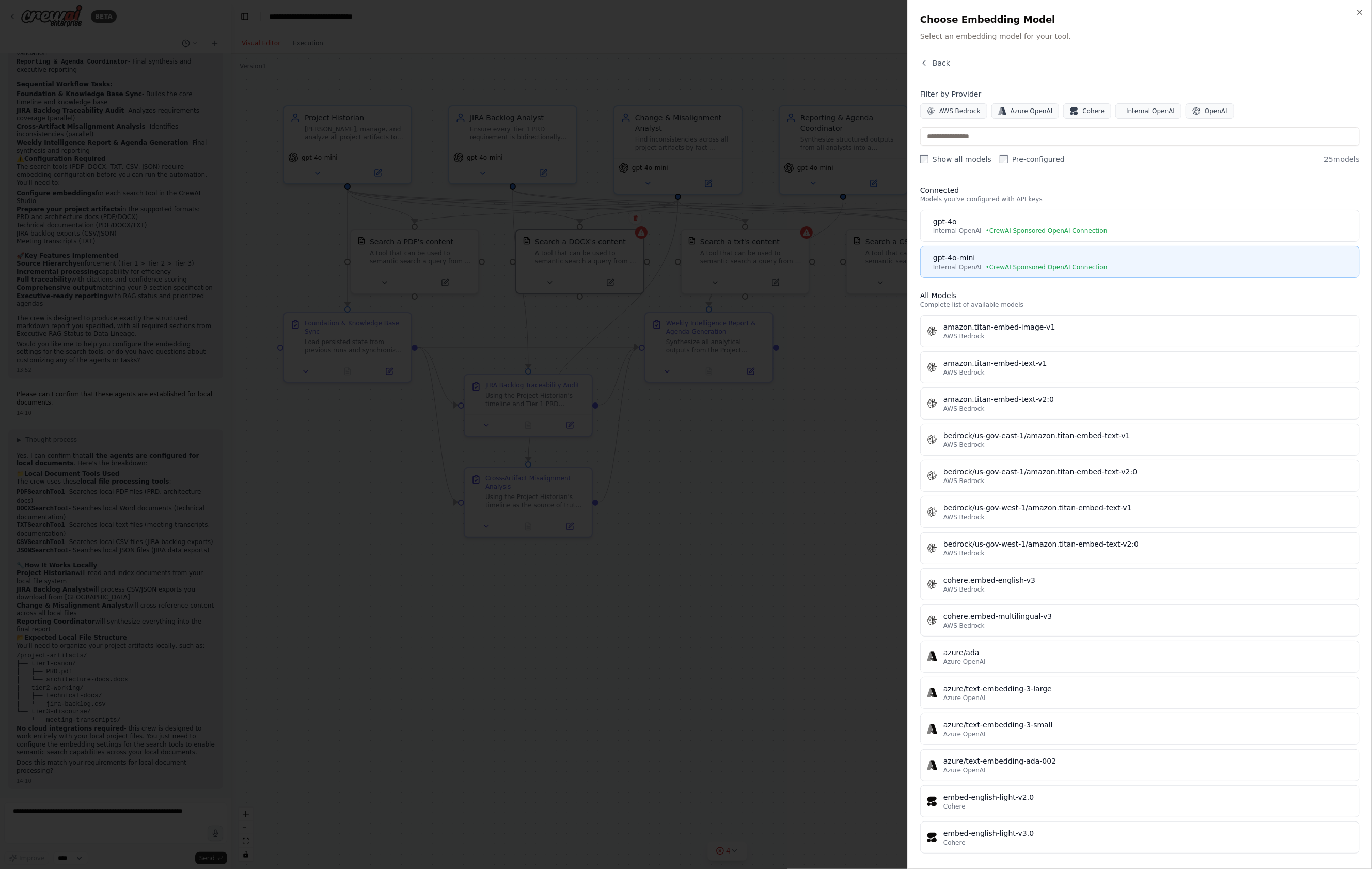
click at [1226, 251] on button "gpt-4o-mini Internal OpenAI • CrewAI Sponsored OpenAI Connection" at bounding box center [1140, 262] width 439 height 32
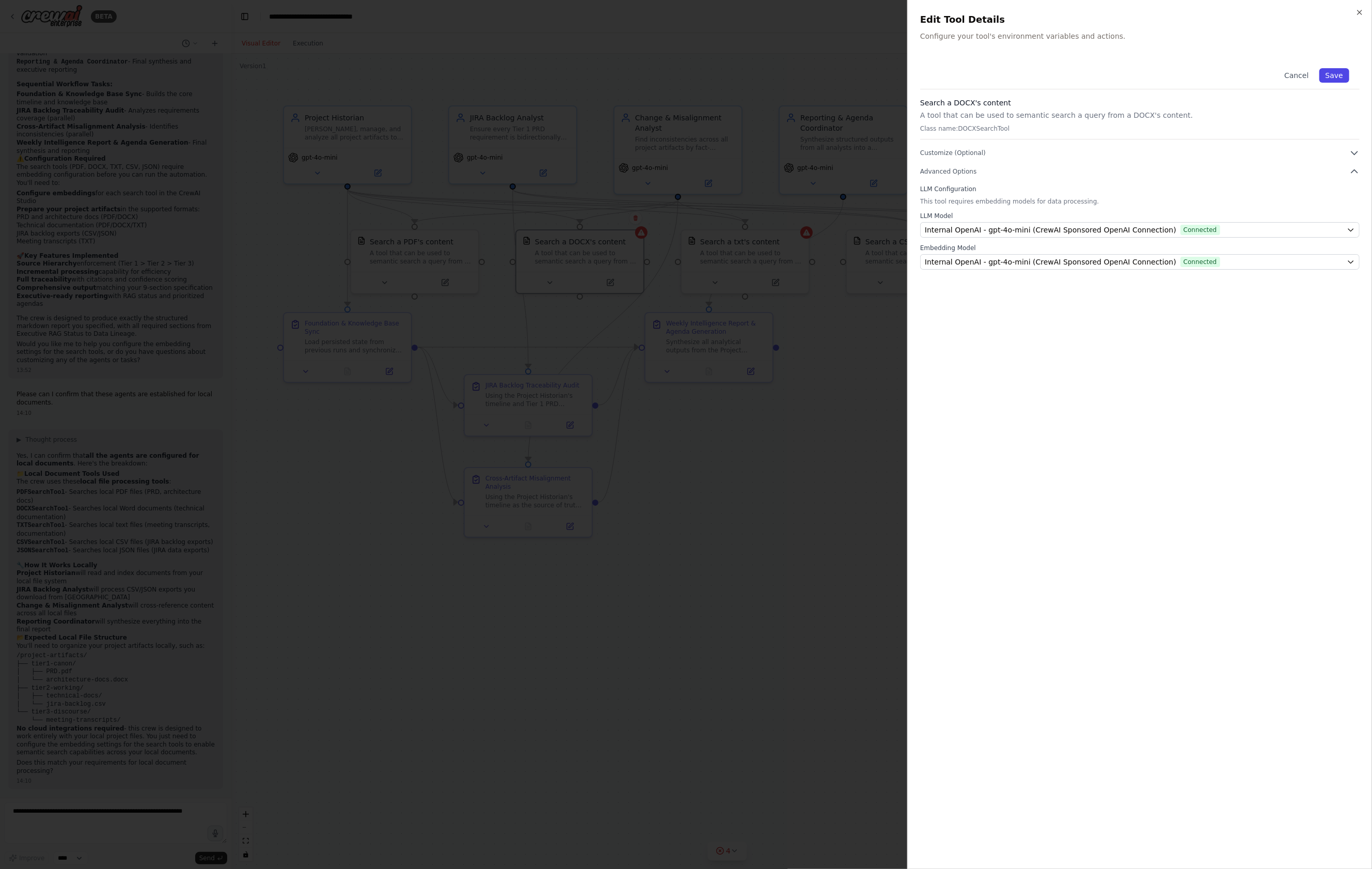
click at [1344, 78] on button "Save" at bounding box center [1334, 75] width 30 height 15
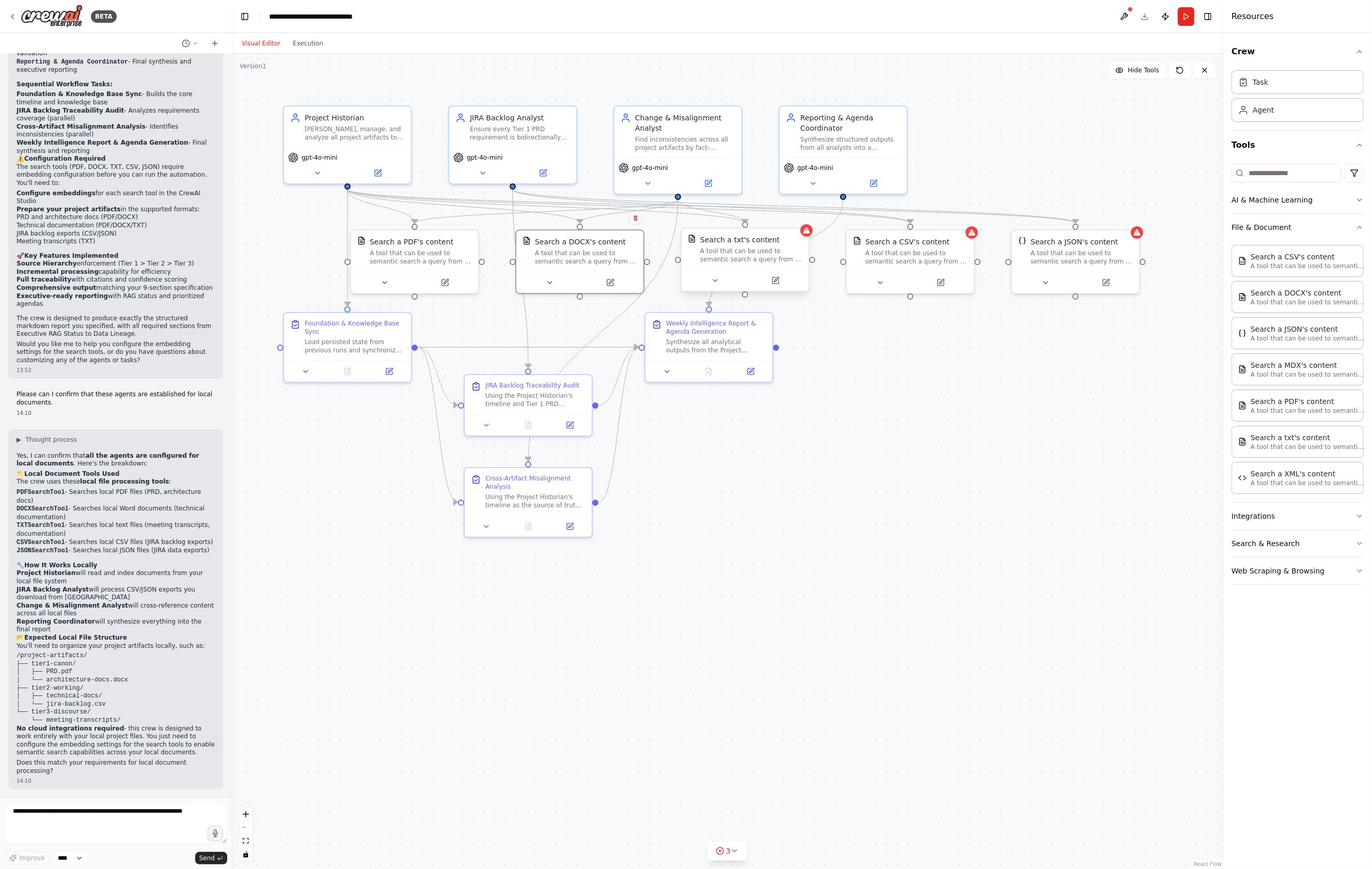
click at [762, 267] on div "Search a txt's content A tool that can be used to semantic search a query from …" at bounding box center [745, 249] width 127 height 41
click at [772, 279] on icon at bounding box center [776, 281] width 6 height 6
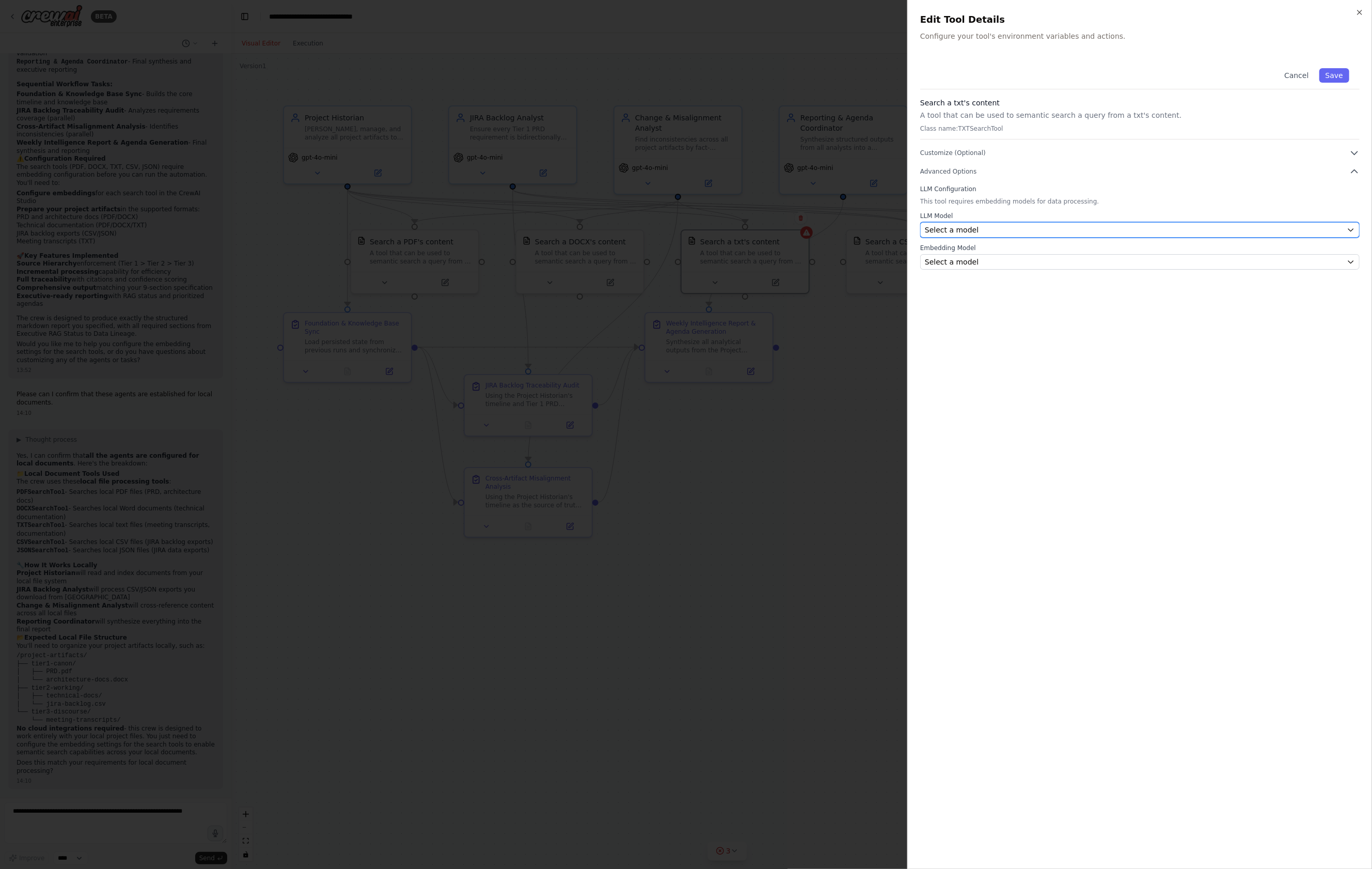
click at [1064, 226] on div "Select a model" at bounding box center [1133, 230] width 418 height 10
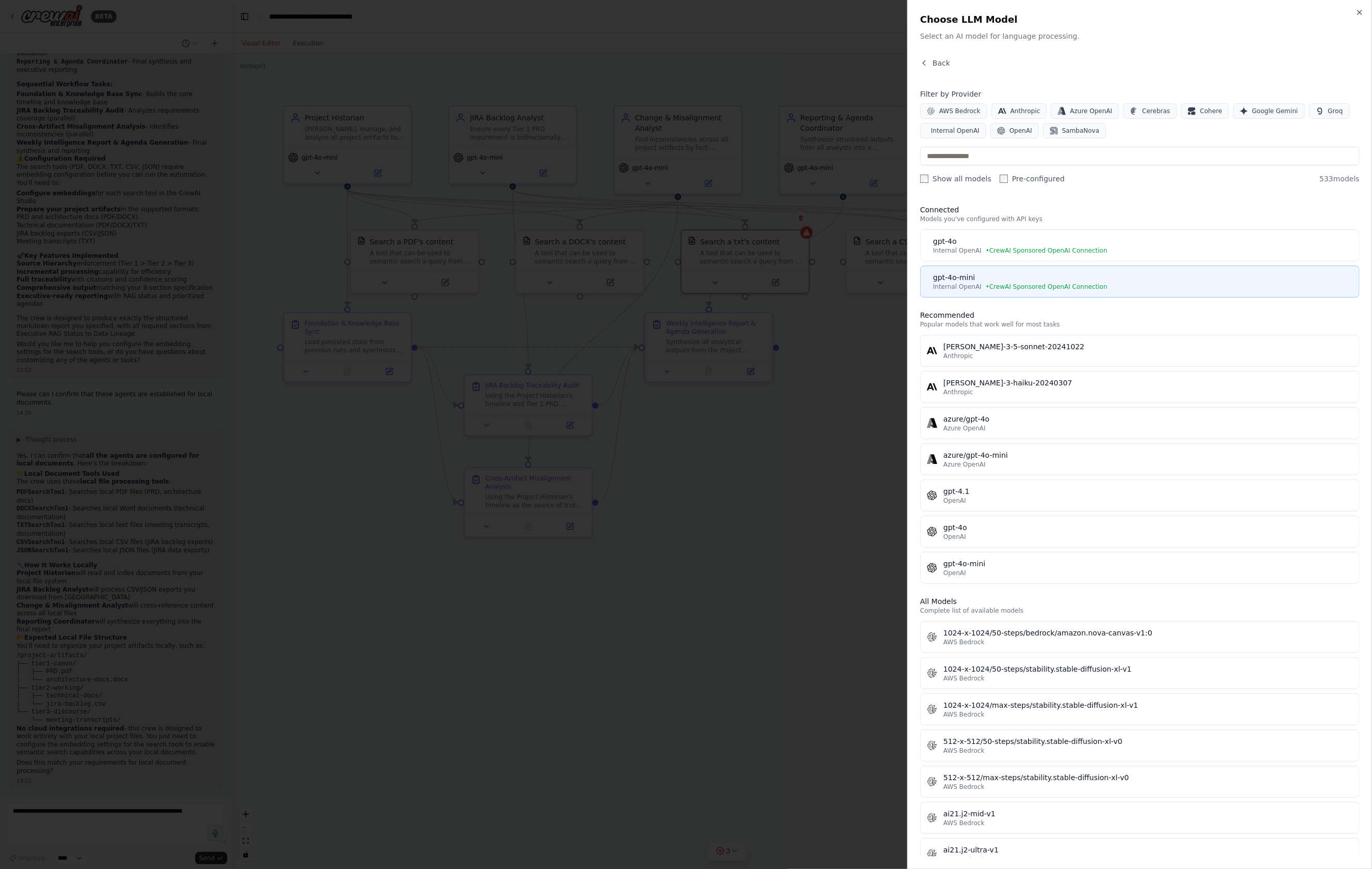
click at [1087, 278] on div "gpt-4o-mini" at bounding box center [1143, 277] width 420 height 10
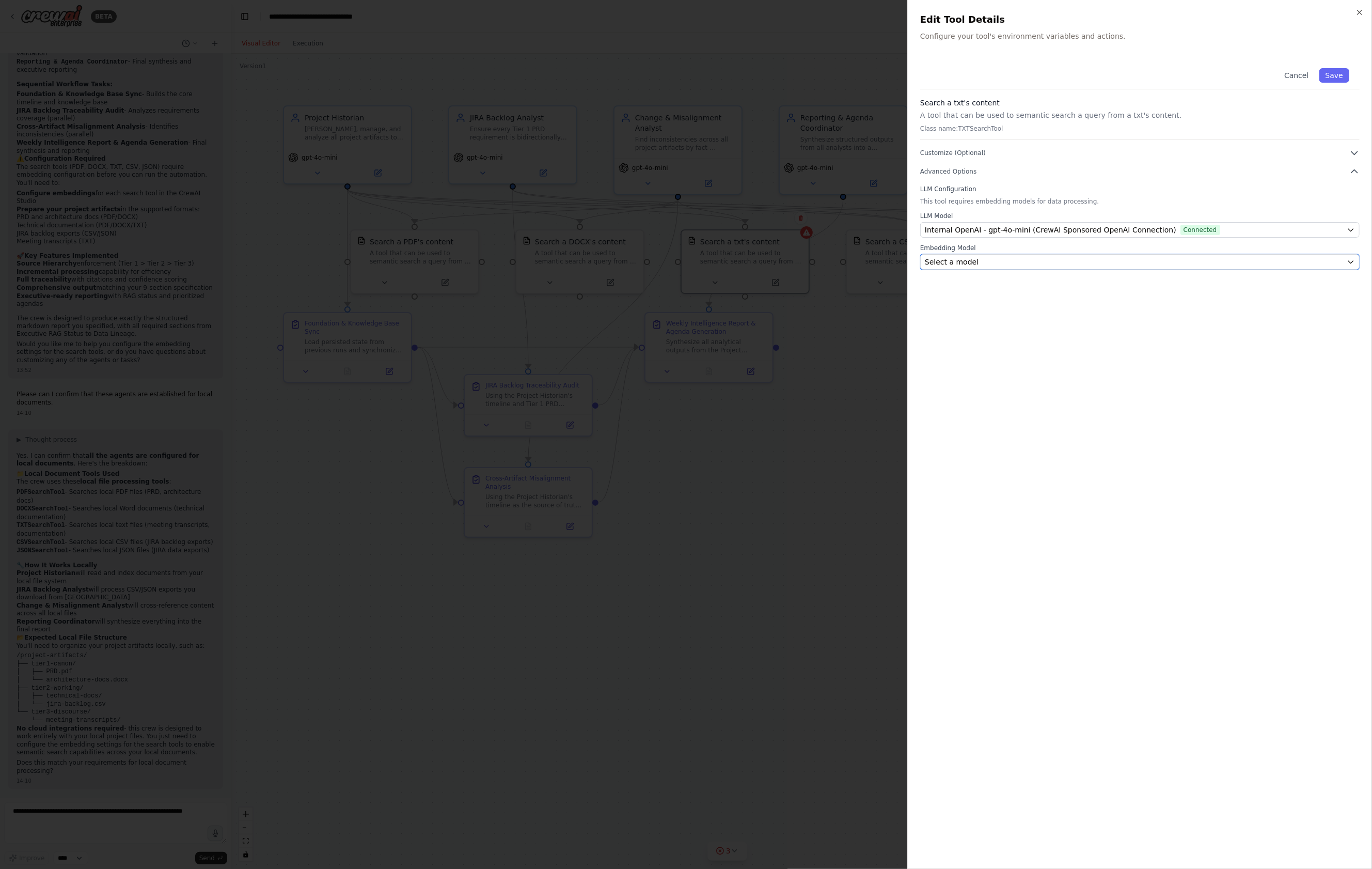
drag, startPoint x: 1081, startPoint y: 267, endPoint x: 1080, endPoint y: 262, distance: 5.1
click at [1081, 267] on div "Select a model" at bounding box center [1133, 262] width 418 height 10
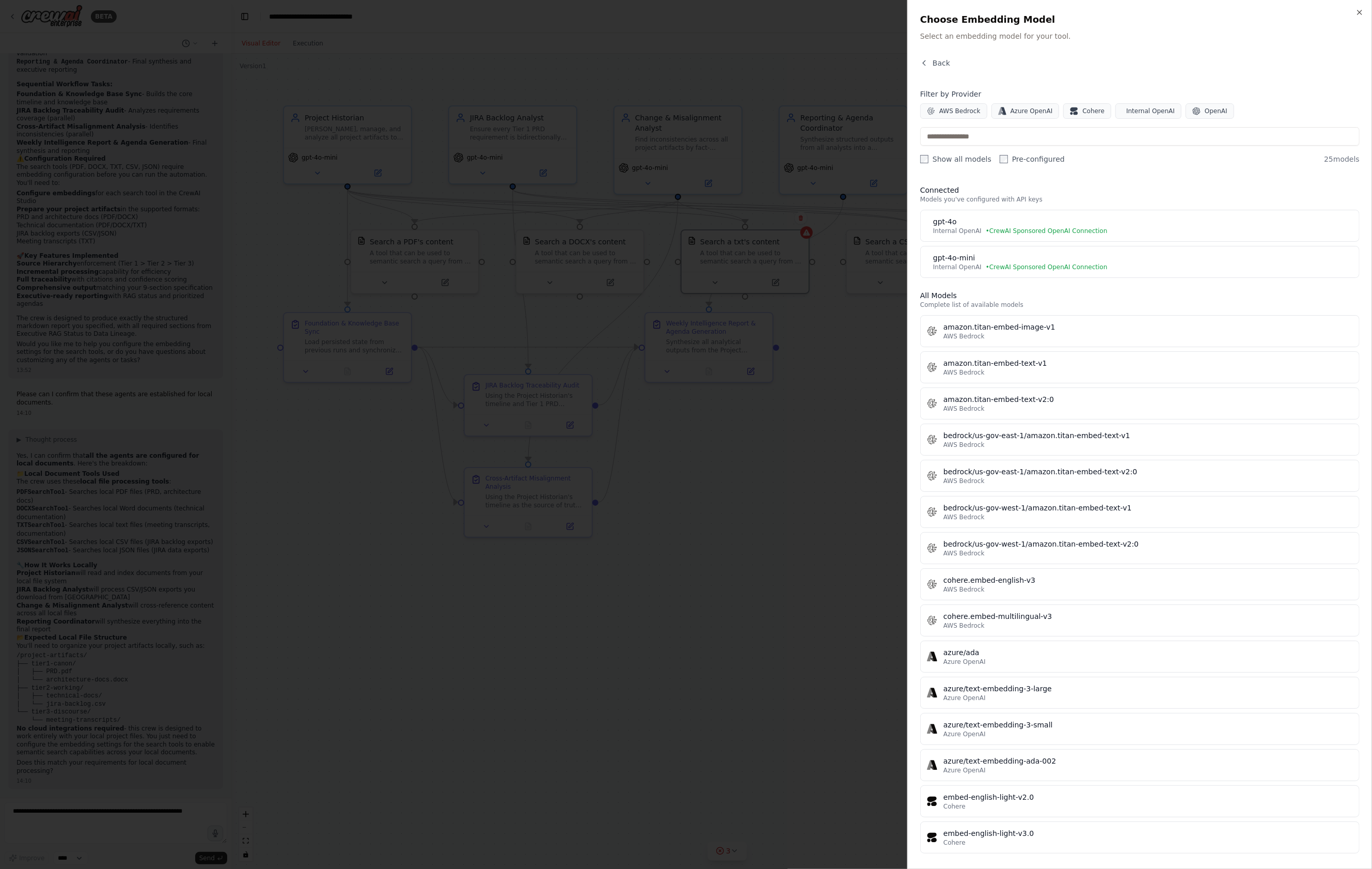
click at [1080, 262] on div "gpt-4o-mini" at bounding box center [1143, 258] width 420 height 10
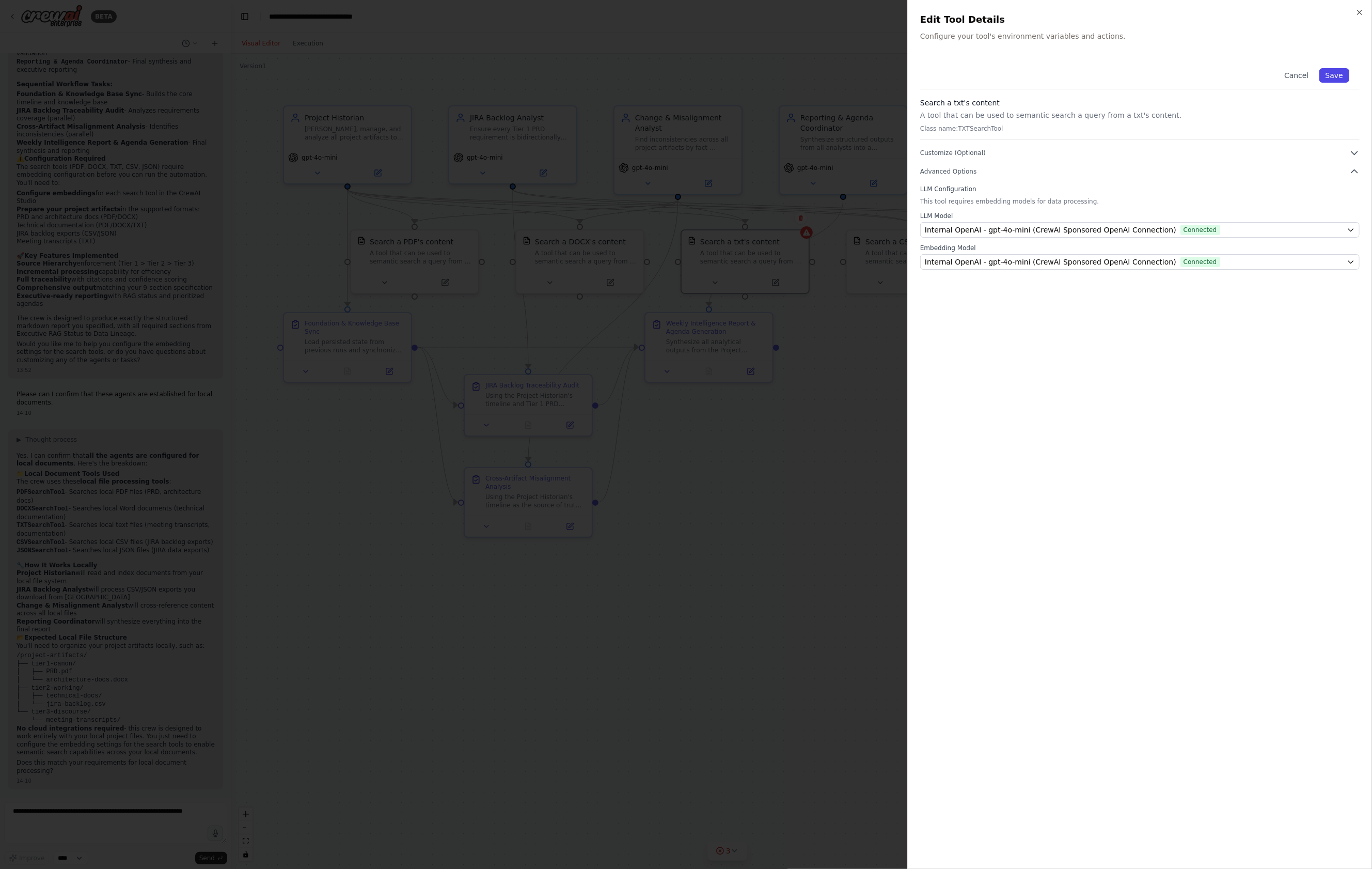
click at [1334, 75] on button "Save" at bounding box center [1334, 75] width 30 height 15
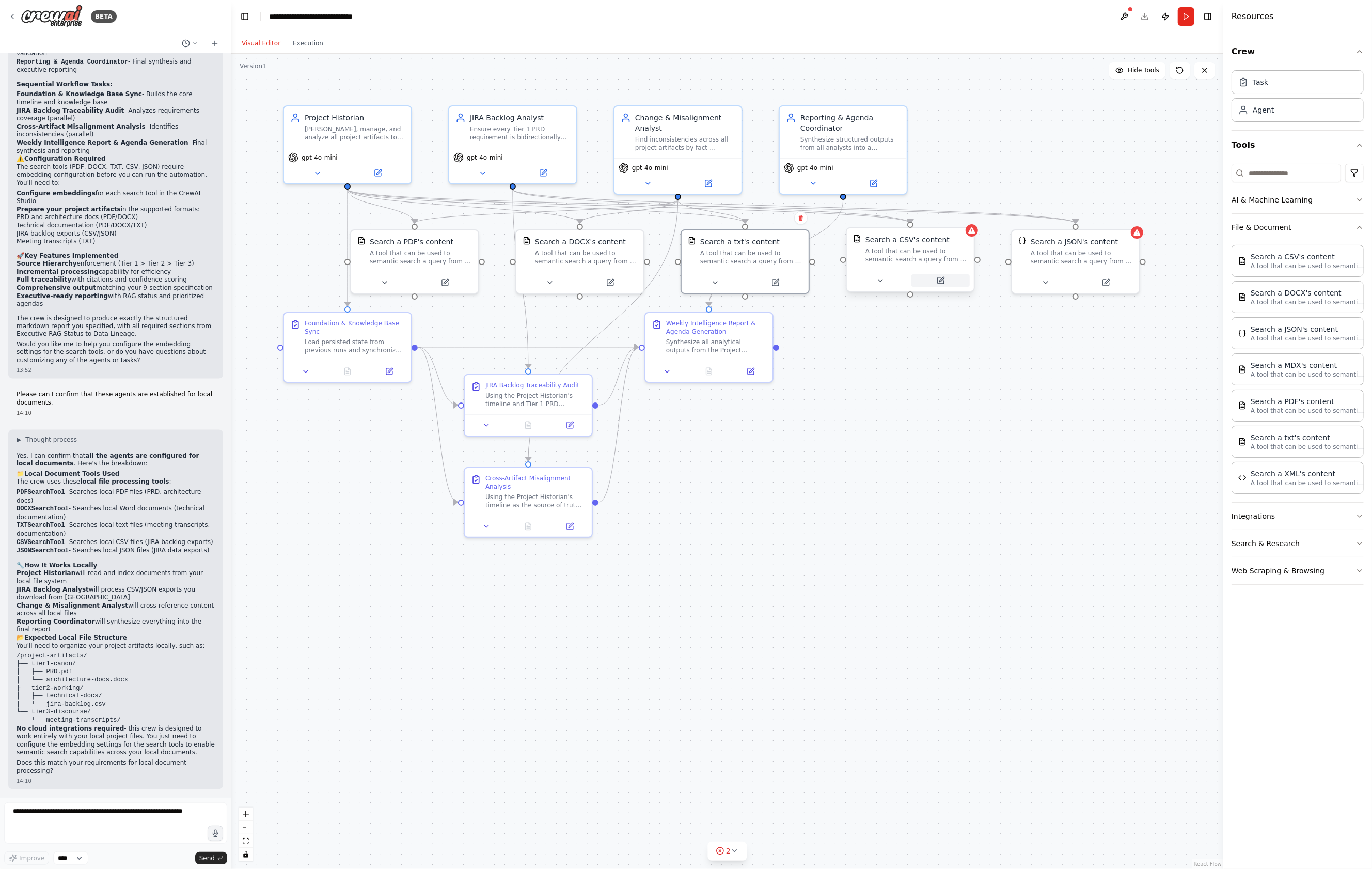
click at [942, 283] on icon at bounding box center [941, 281] width 6 height 6
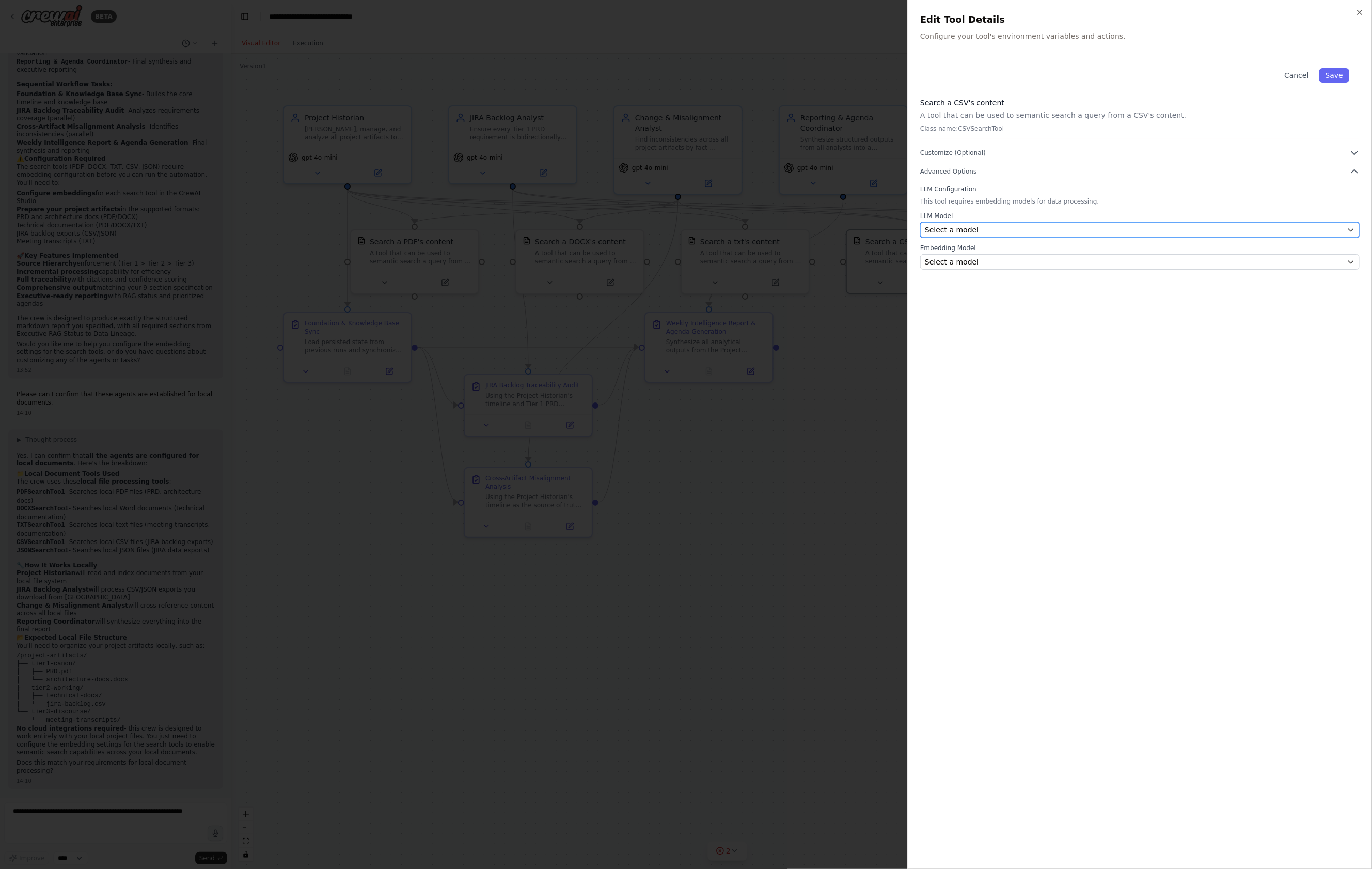
click at [984, 228] on div "Select a model" at bounding box center [1133, 230] width 418 height 10
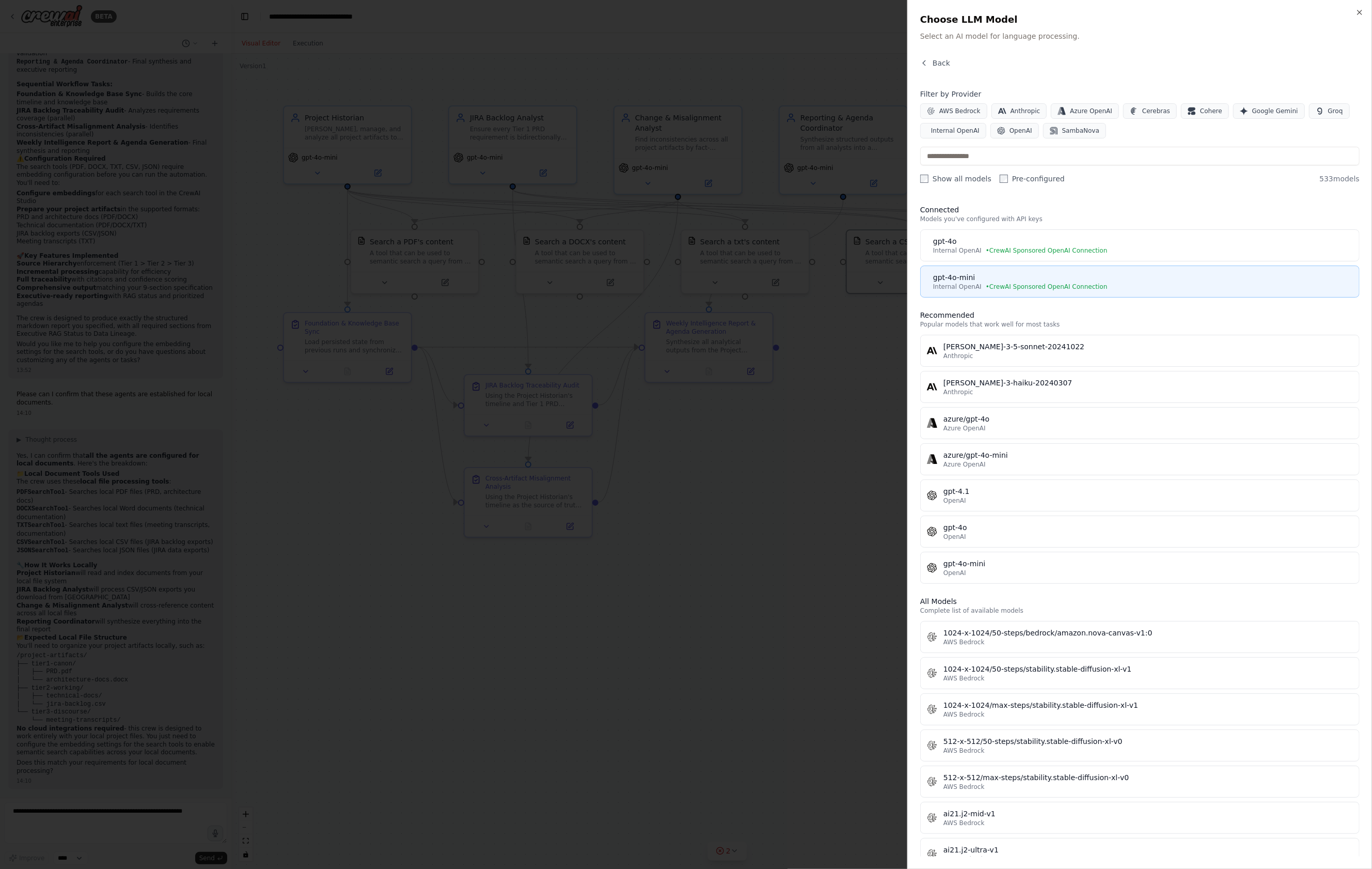
click at [996, 274] on div "gpt-4o-mini" at bounding box center [1143, 277] width 420 height 10
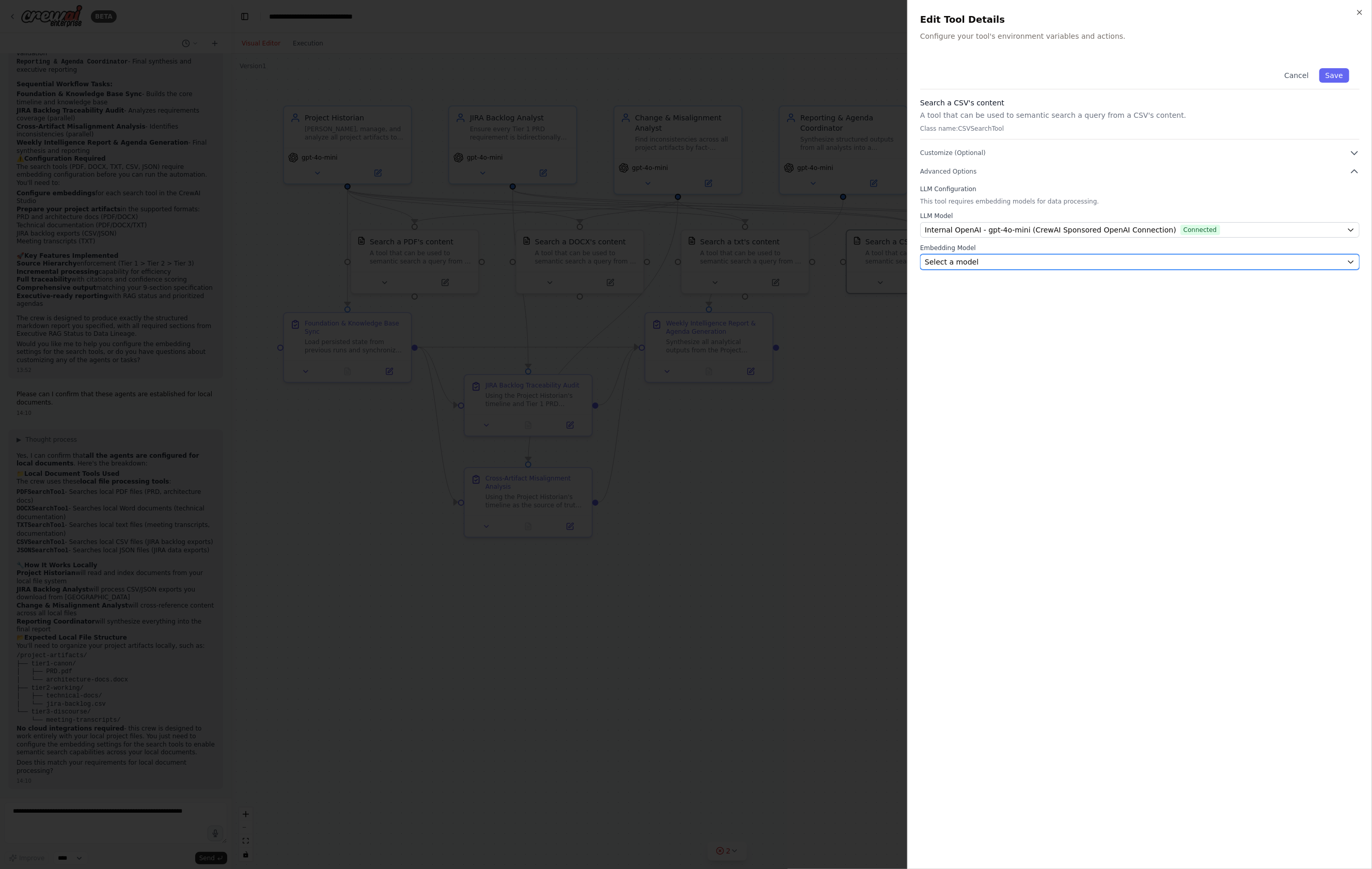
click at [1009, 265] on div "Select a model" at bounding box center [1133, 262] width 418 height 10
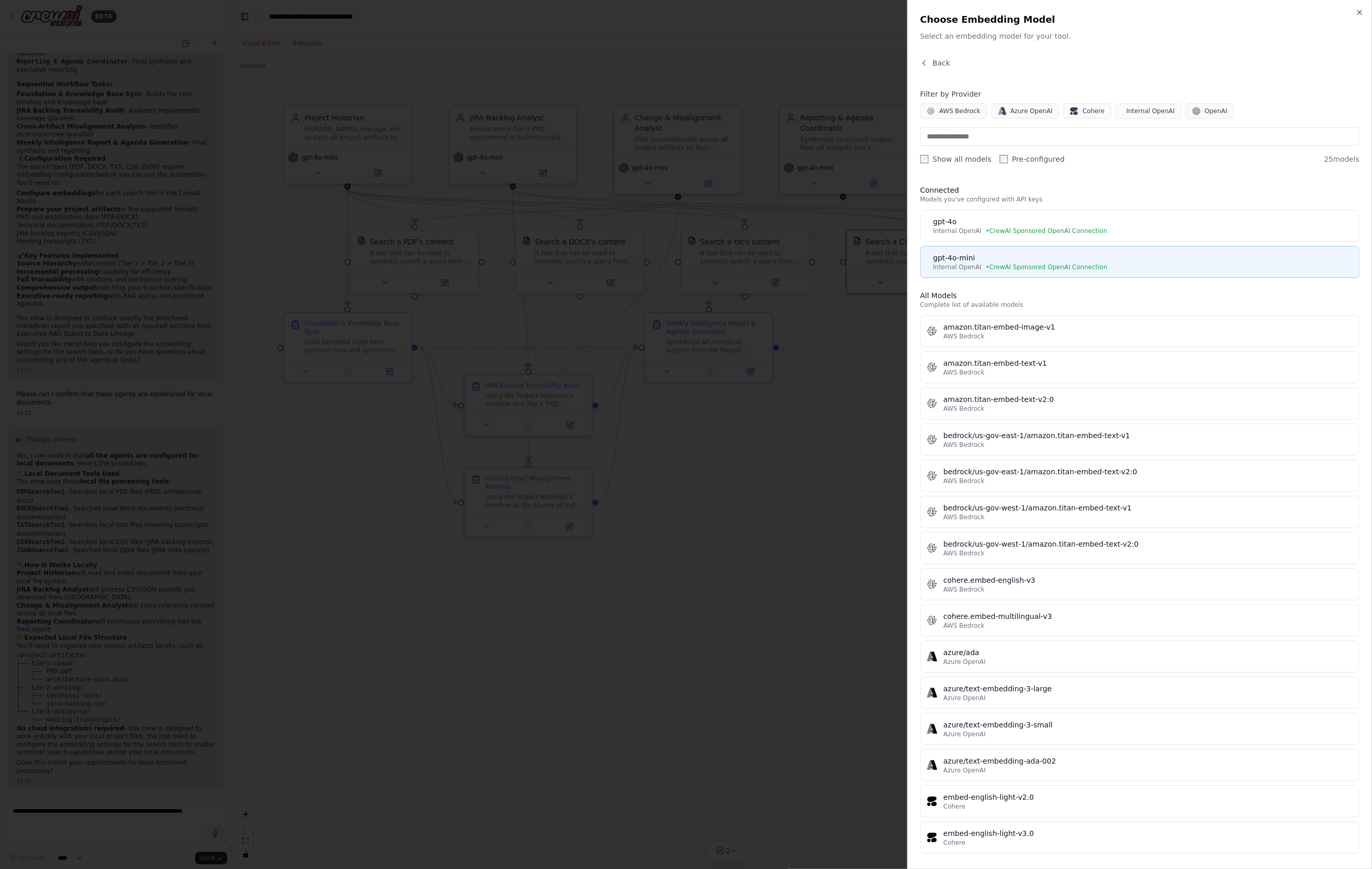
click at [1003, 268] on span "• CrewAI Sponsored OpenAI Connection" at bounding box center [1046, 267] width 122 height 8
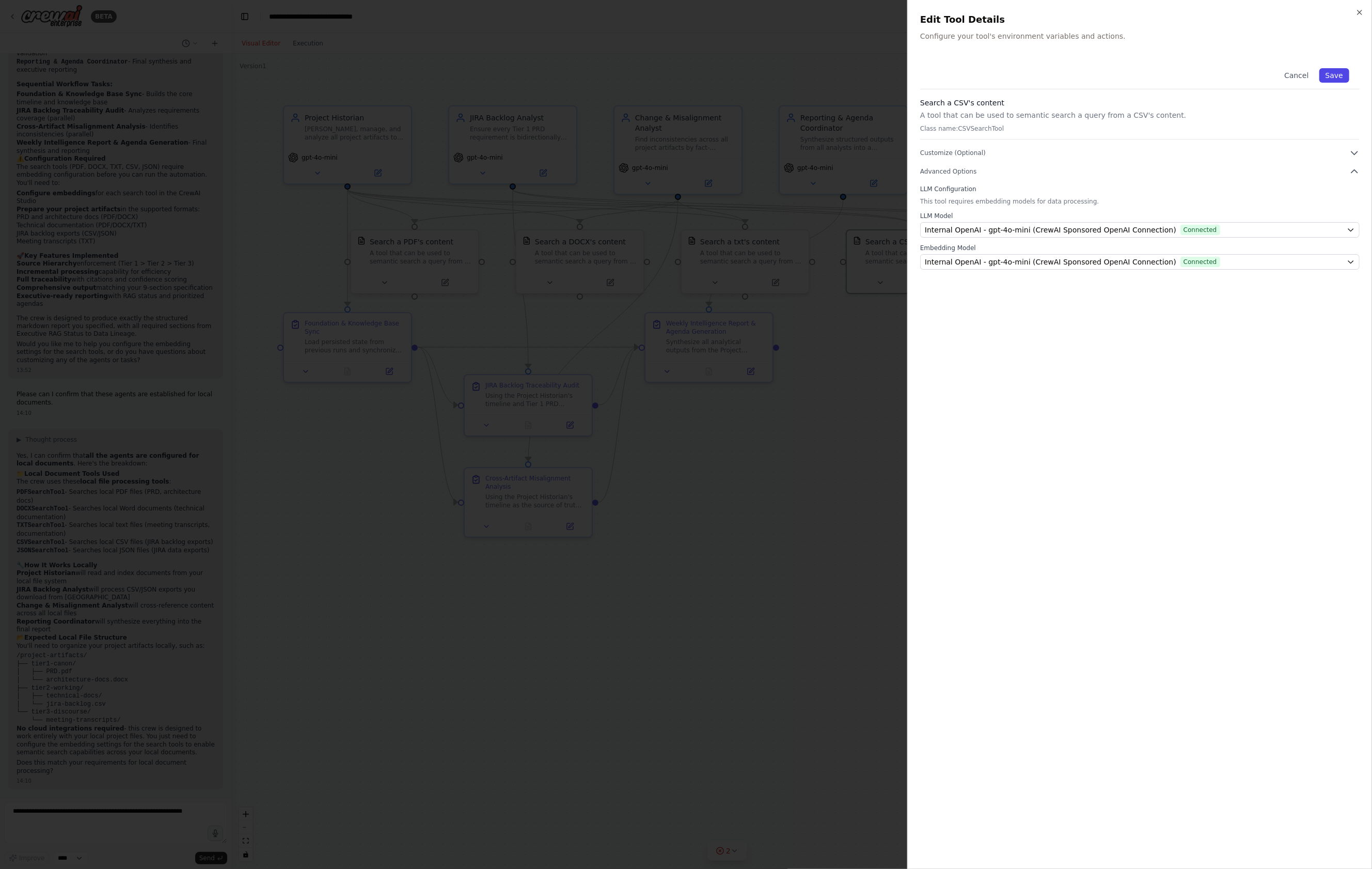
click at [1335, 75] on button "Save" at bounding box center [1334, 75] width 30 height 15
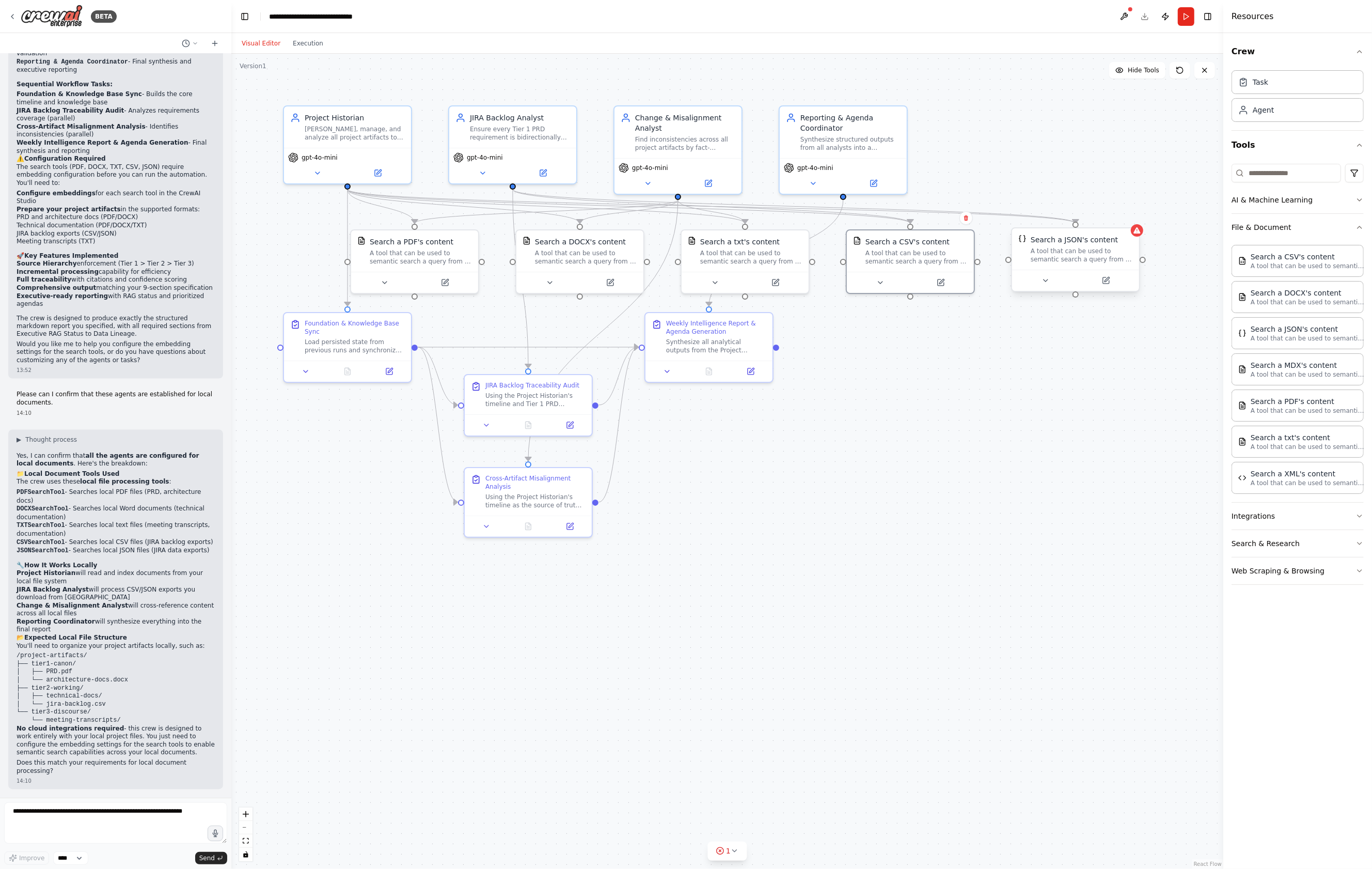
click at [1088, 263] on div "A tool that can be used to semantic search a query from a JSON's content." at bounding box center [1081, 255] width 102 height 17
click at [1103, 281] on icon at bounding box center [1106, 281] width 6 height 6
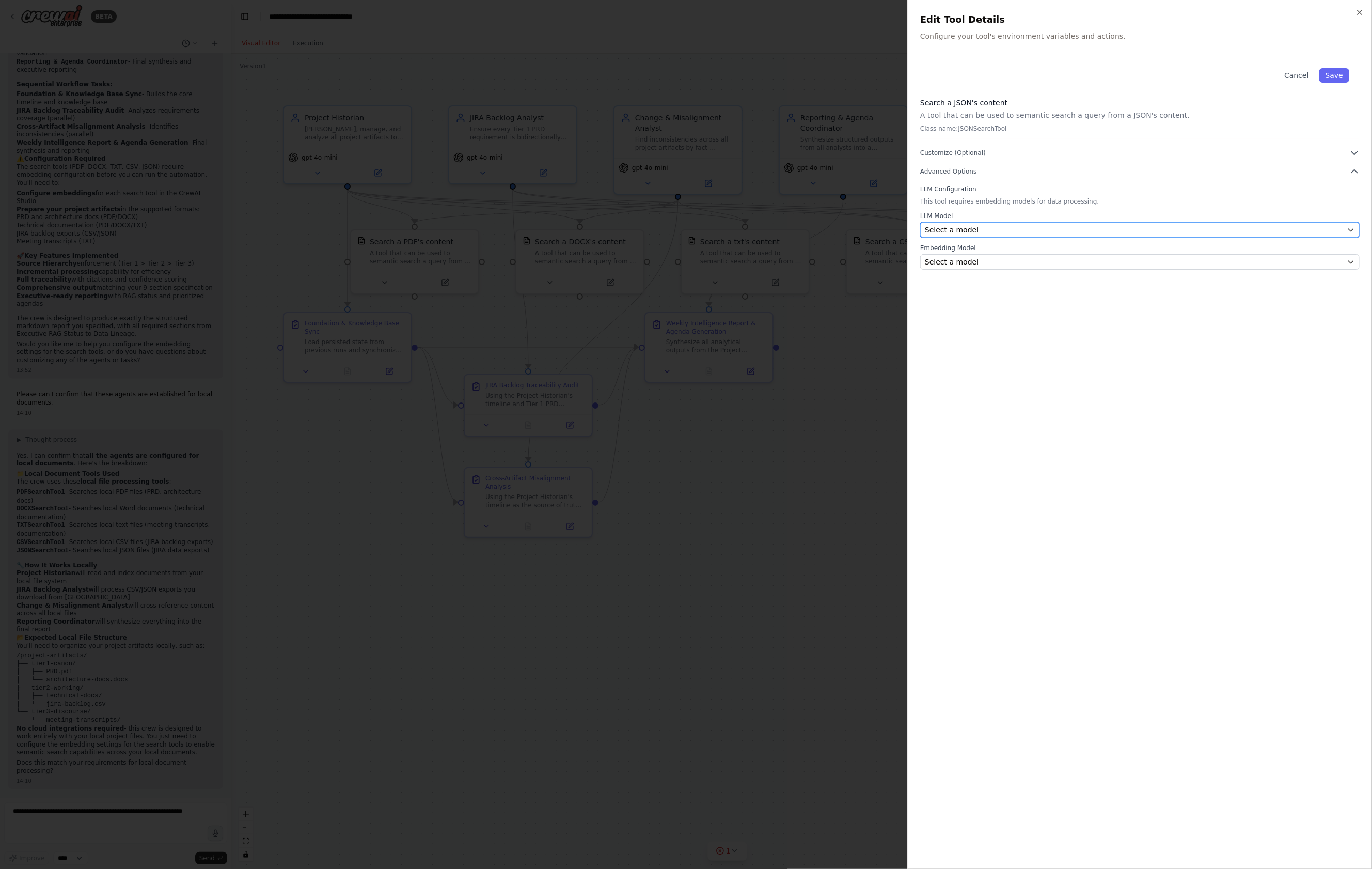
click at [1077, 230] on div "Select a model" at bounding box center [1133, 230] width 418 height 10
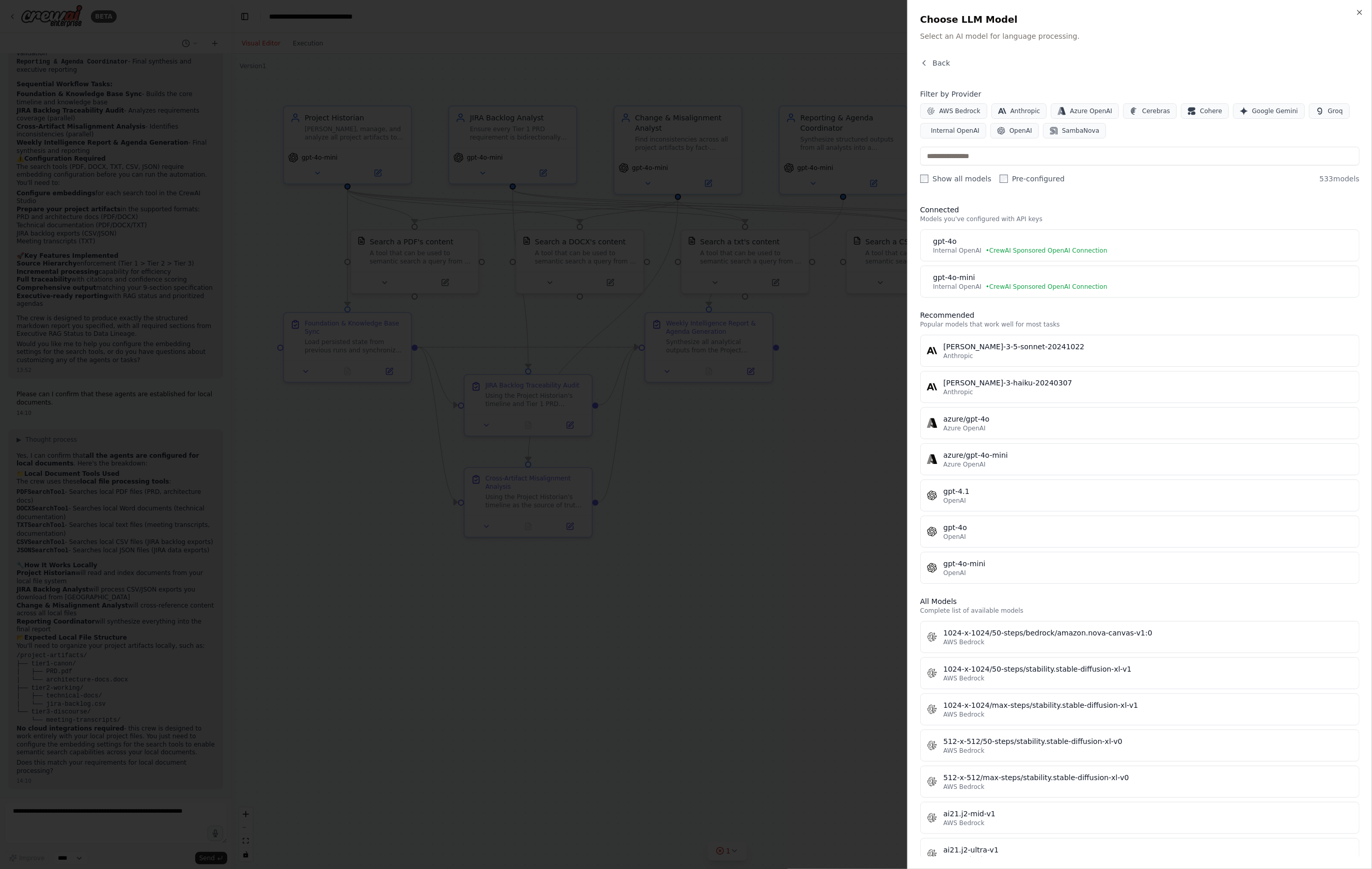
click at [1085, 270] on button "gpt-4o-mini Internal OpenAI • CrewAI Sponsored OpenAI Connection" at bounding box center [1140, 281] width 439 height 32
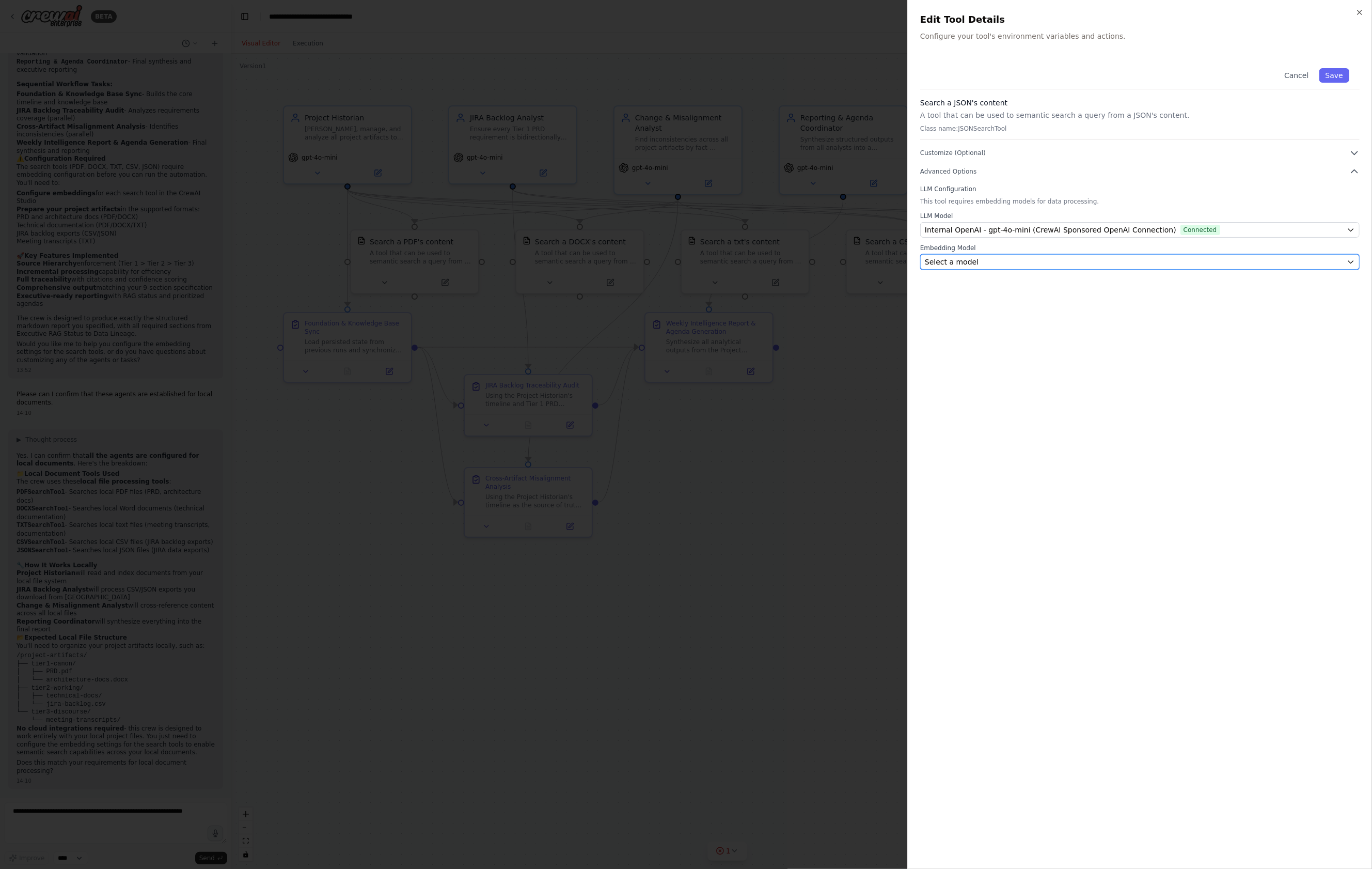
click at [1086, 264] on div "Select a model" at bounding box center [1133, 262] width 418 height 10
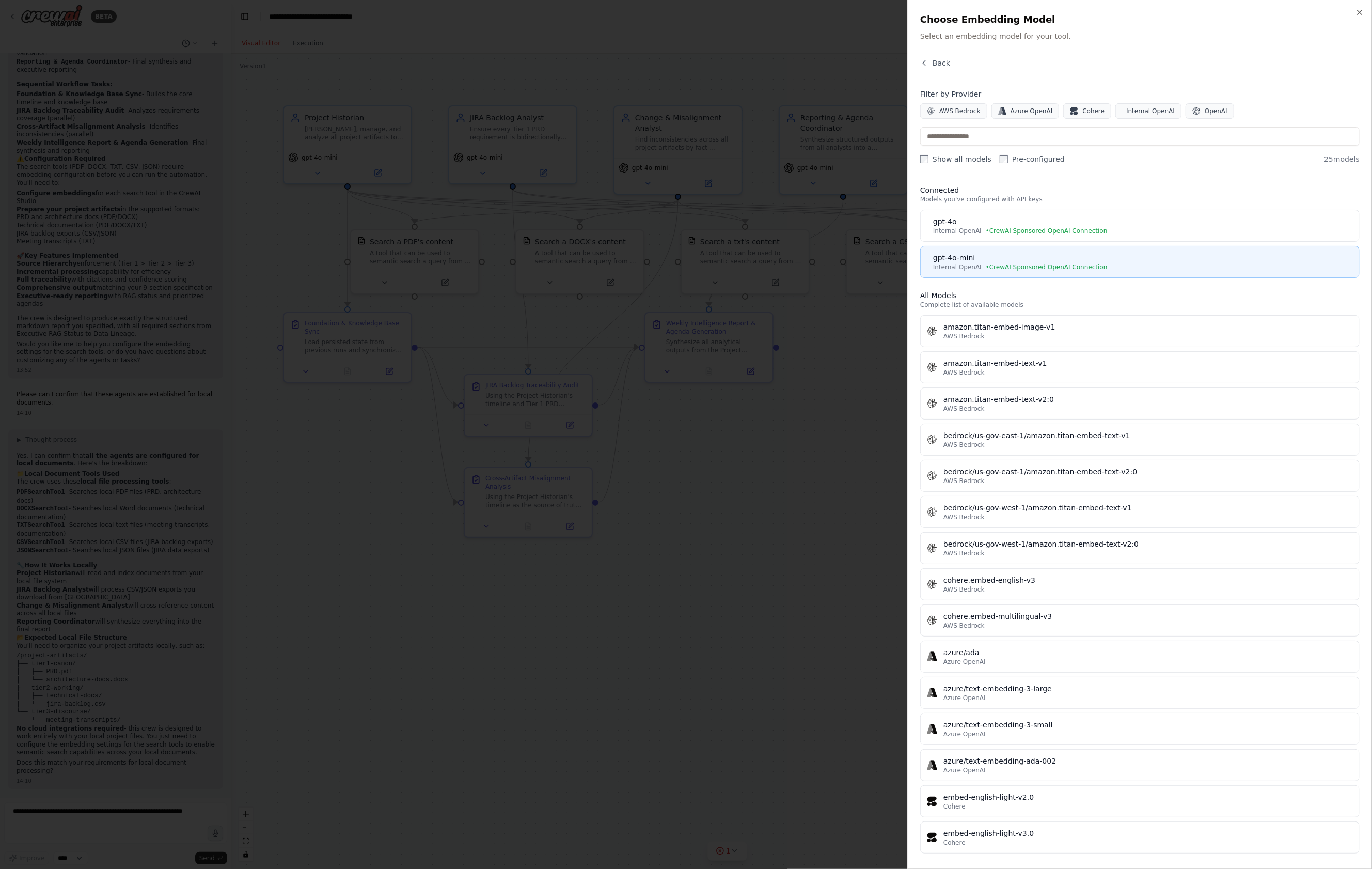
click at [1087, 264] on span "• CrewAI Sponsored OpenAI Connection" at bounding box center [1046, 267] width 122 height 8
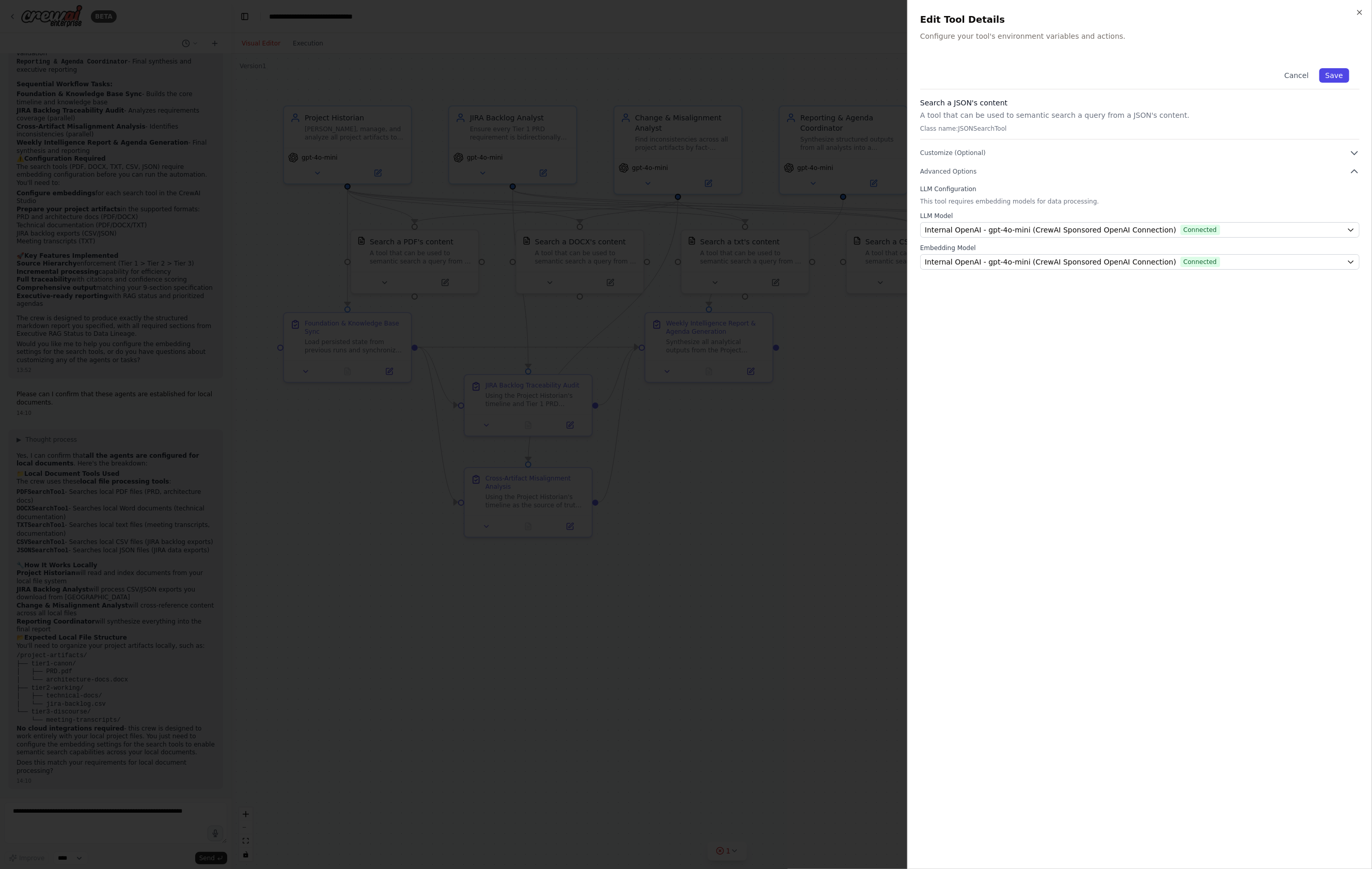
click at [1326, 75] on button "Save" at bounding box center [1334, 75] width 30 height 15
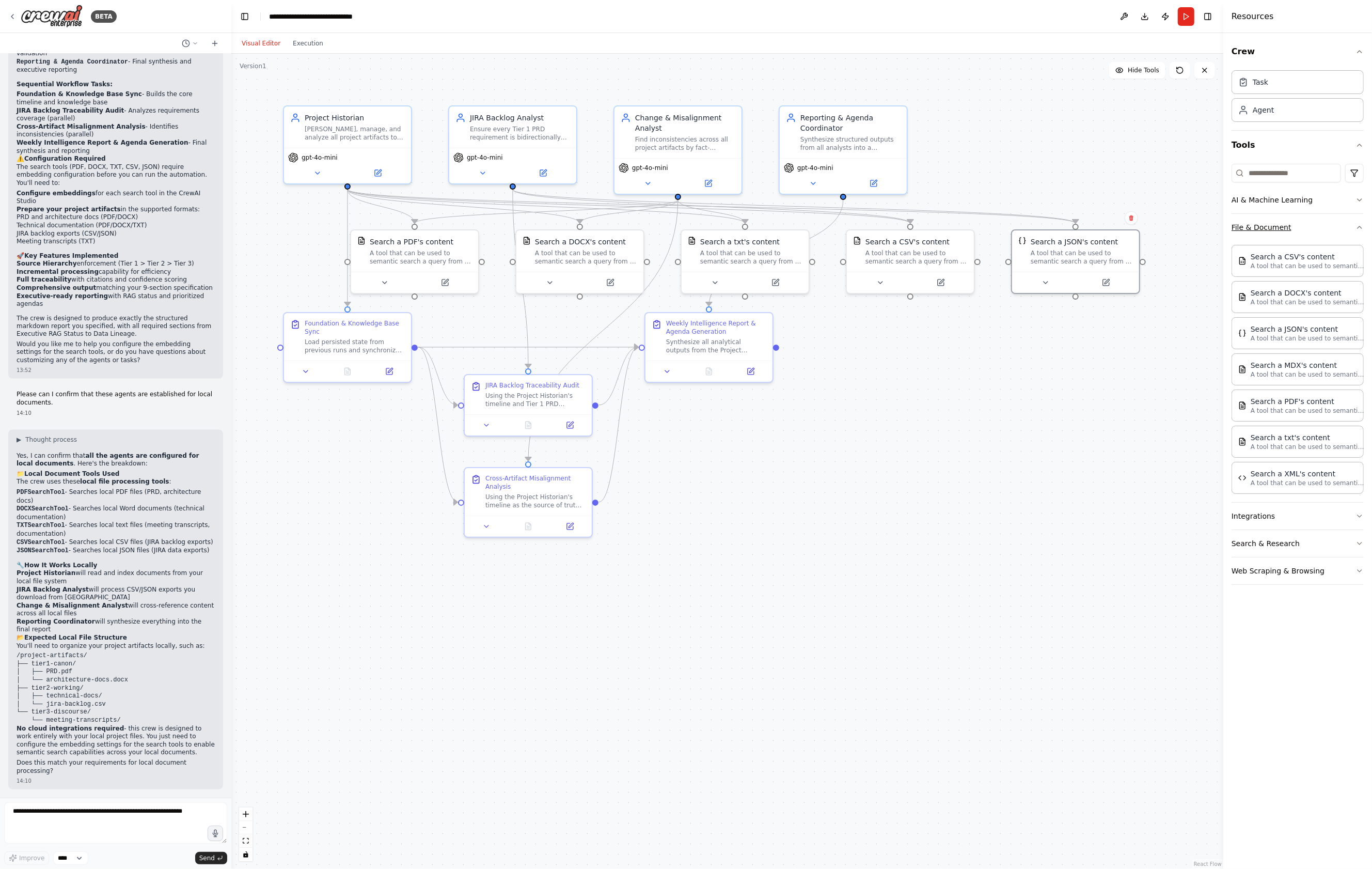
click at [1359, 231] on icon "button" at bounding box center [1359, 227] width 8 height 8
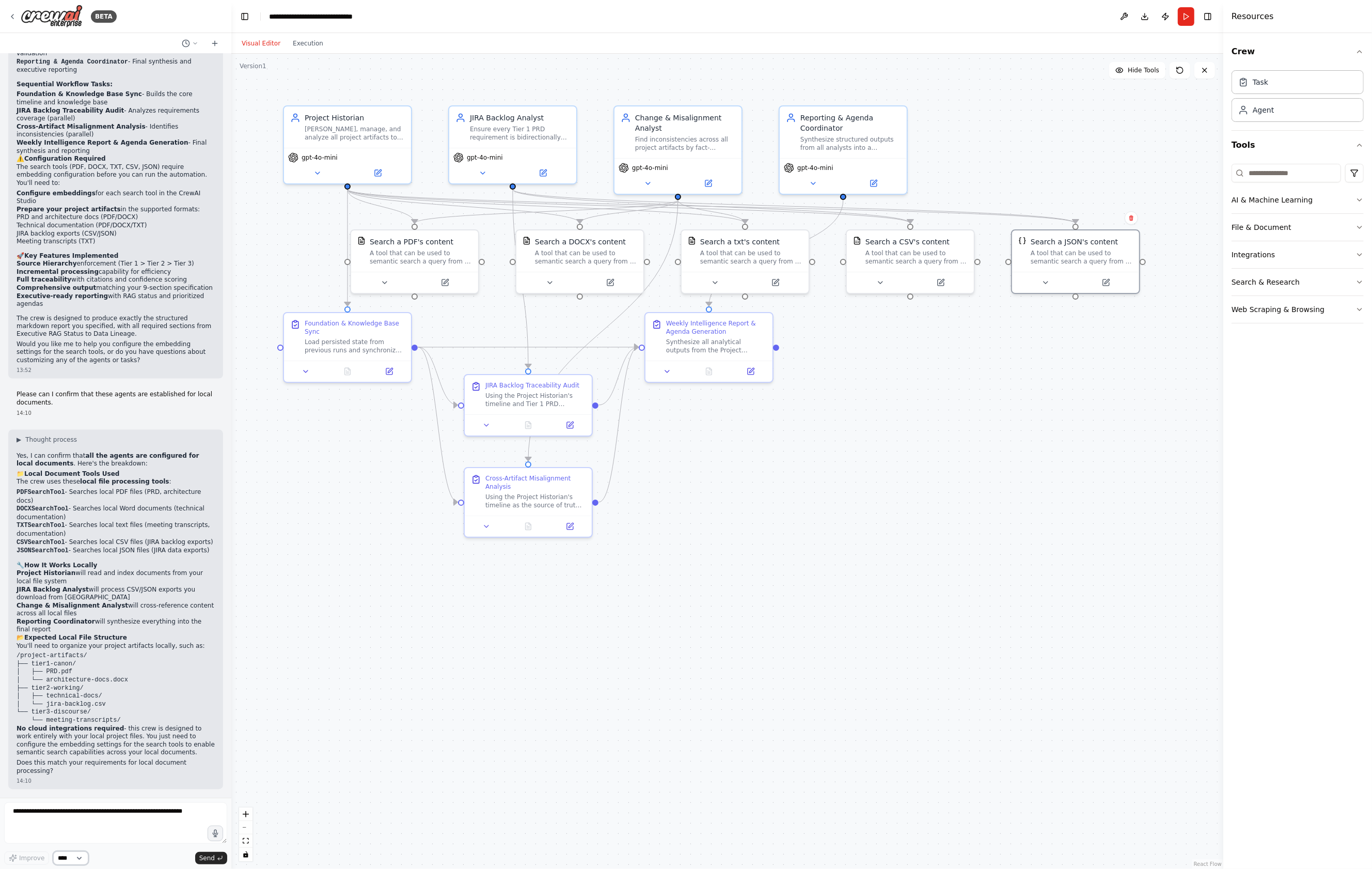
click at [79, 858] on select "****" at bounding box center [71, 857] width 35 height 13
click at [1144, 15] on button "Download" at bounding box center [1145, 16] width 17 height 19
